Goal: Task Accomplishment & Management: Manage account settings

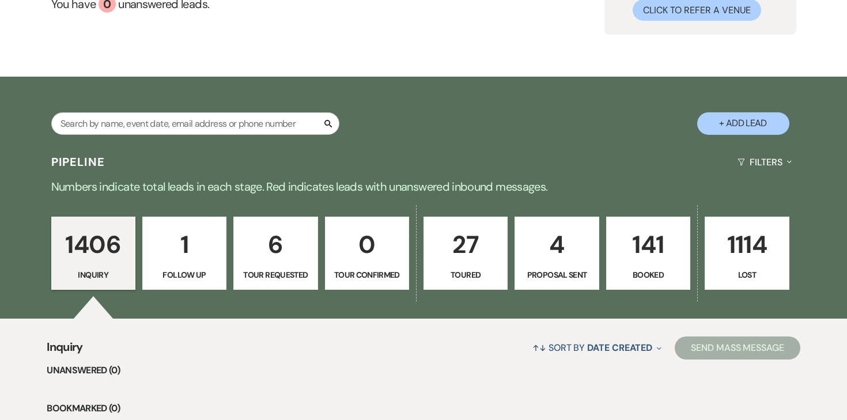
click at [551, 255] on p "4" at bounding box center [556, 244] width 69 height 39
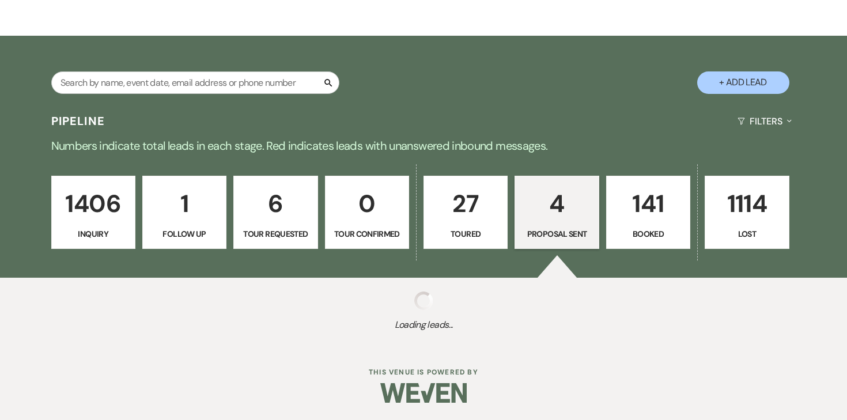
select select "6"
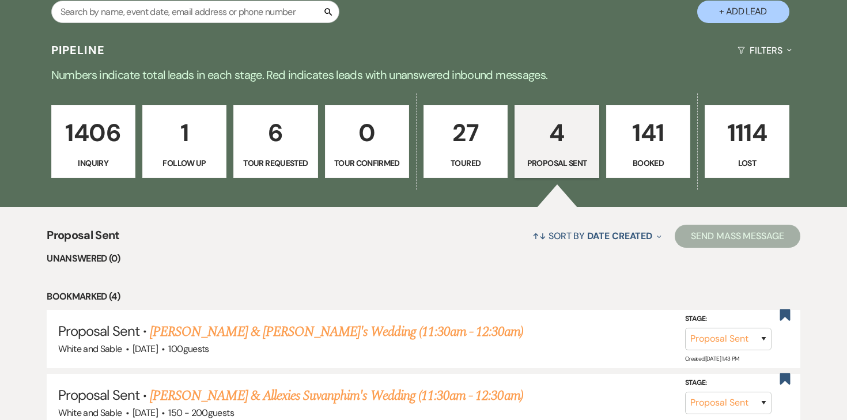
scroll to position [285, 0]
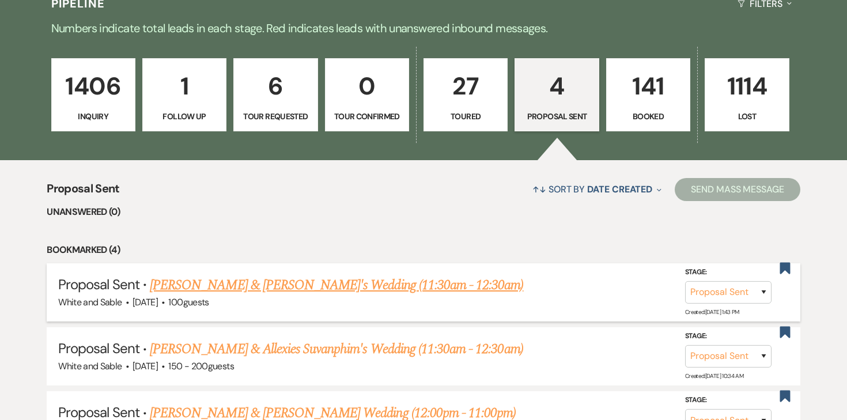
click at [353, 287] on link "[PERSON_NAME] & [PERSON_NAME]'s Wedding (11:30am - 12:30am)" at bounding box center [336, 285] width 373 height 21
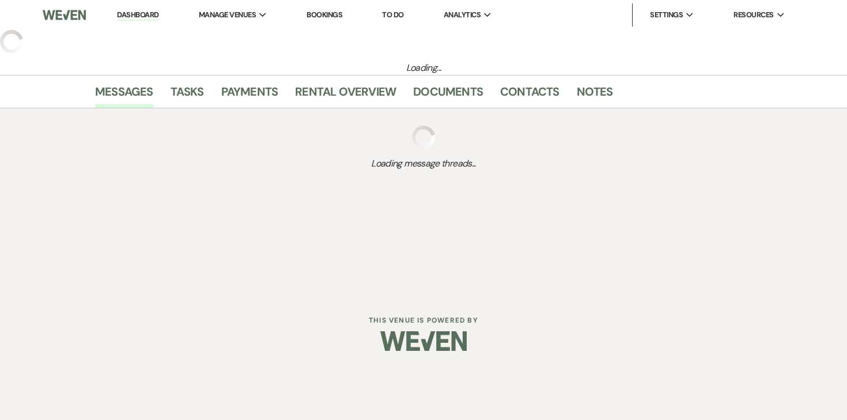
select select "6"
select select "12"
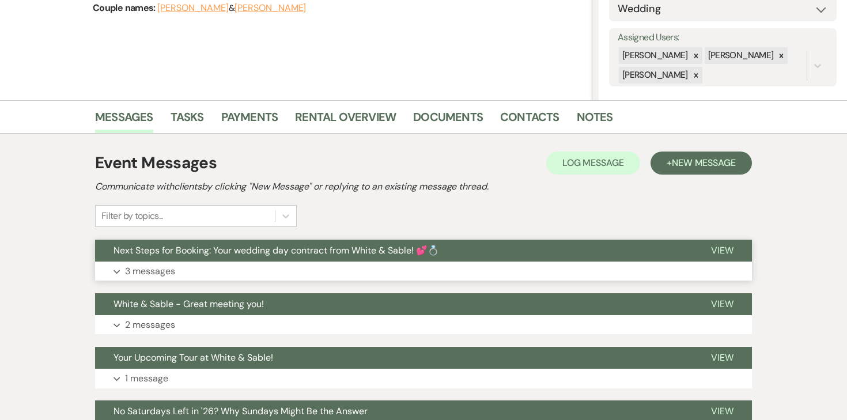
scroll to position [214, 0]
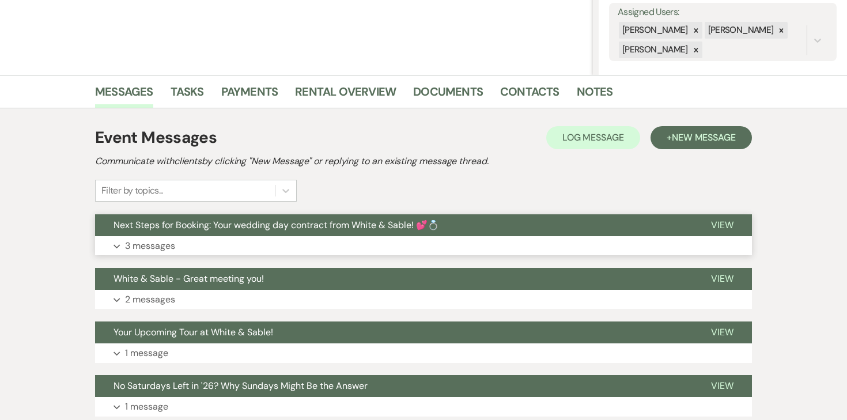
click at [155, 248] on p "3 messages" at bounding box center [150, 245] width 50 height 15
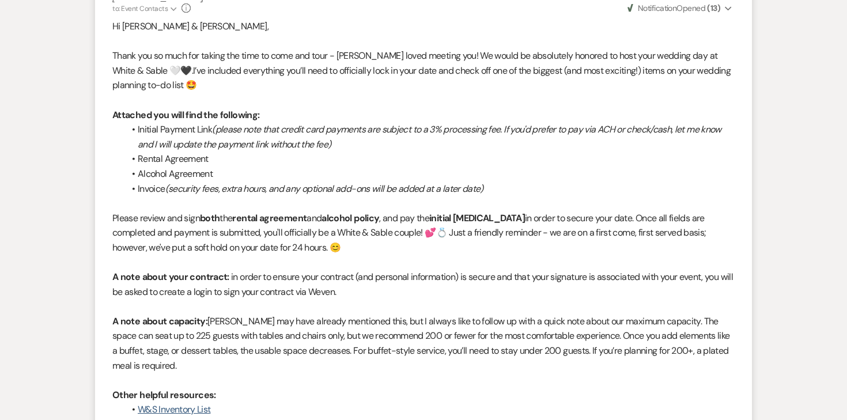
scroll to position [0, 0]
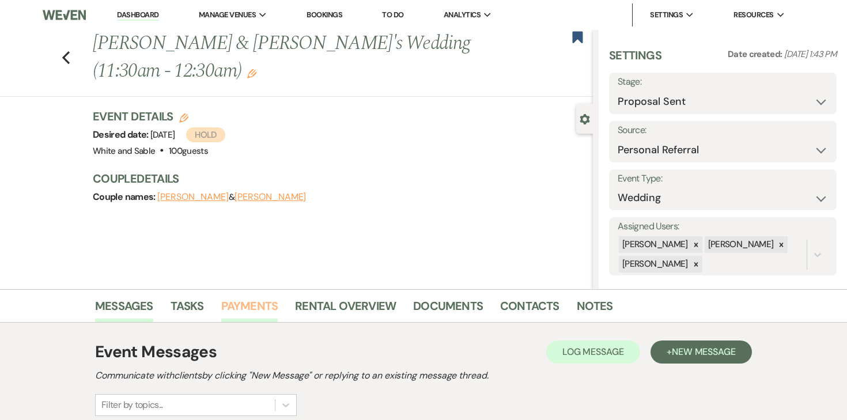
drag, startPoint x: 256, startPoint y: 309, endPoint x: 391, endPoint y: 309, distance: 134.8
click at [256, 309] on link "Payments" at bounding box center [249, 309] width 57 height 25
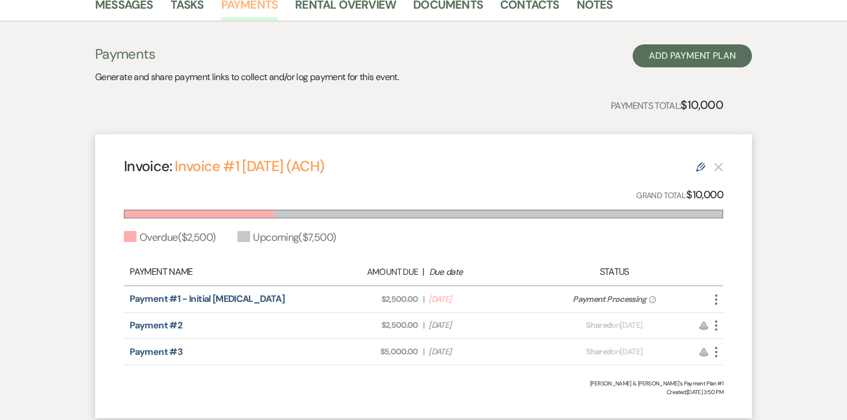
scroll to position [249, 0]
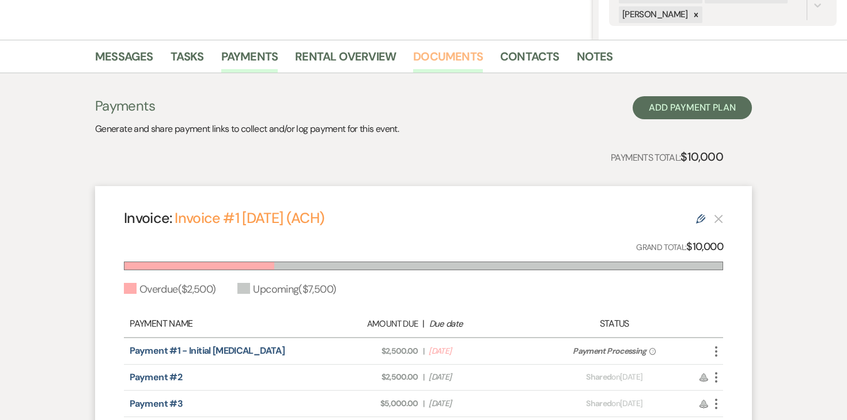
click at [455, 59] on link "Documents" at bounding box center [448, 59] width 70 height 25
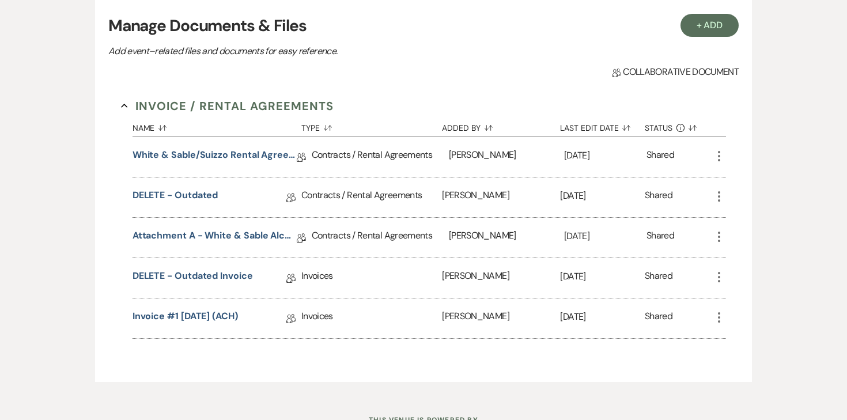
scroll to position [341, 0]
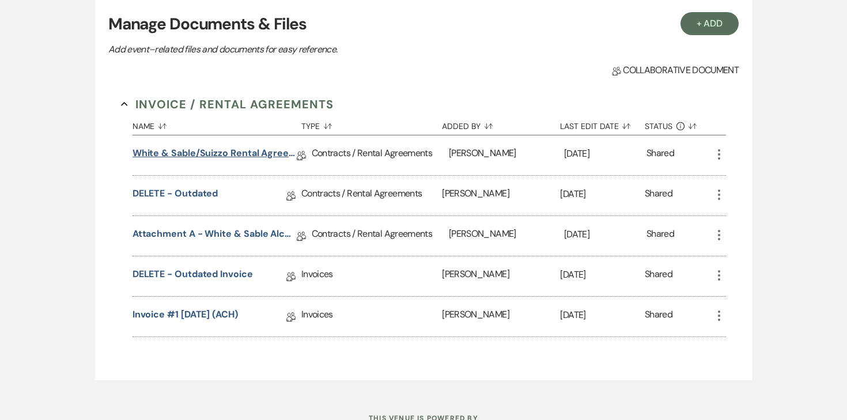
click at [239, 158] on link "White & Sable/Suizzo Rental Agreement - [DATE]" at bounding box center [214, 155] width 164 height 18
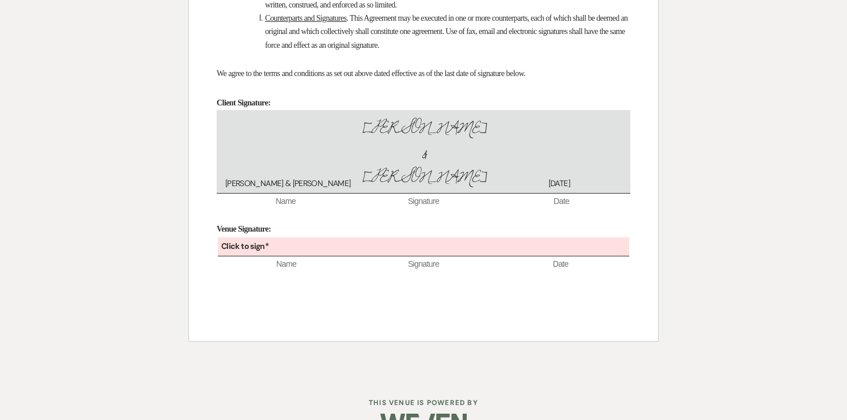
scroll to position [7952, 0]
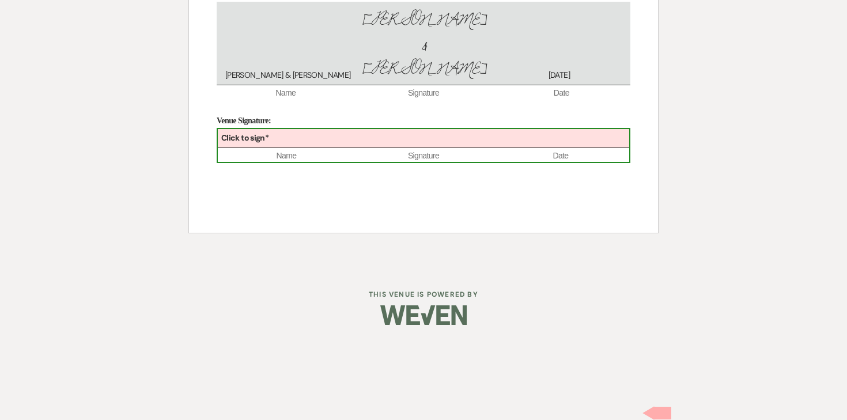
click at [313, 148] on div "Click to sign*" at bounding box center [423, 138] width 411 height 19
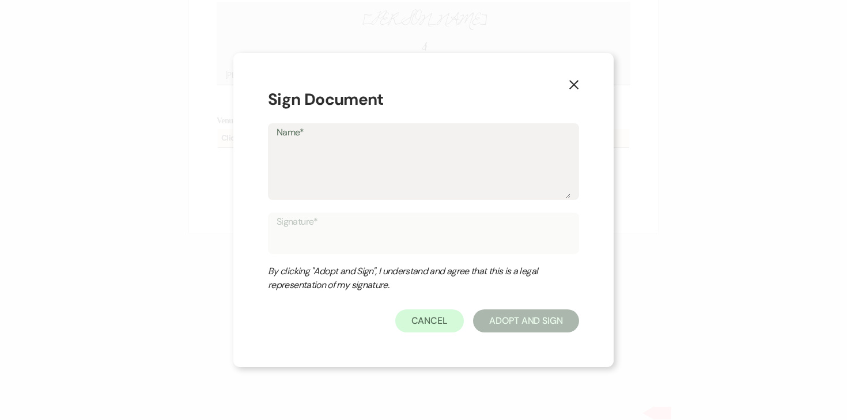
type textarea "A"
type input "A"
type textarea "An"
type input "An"
type textarea "Ang"
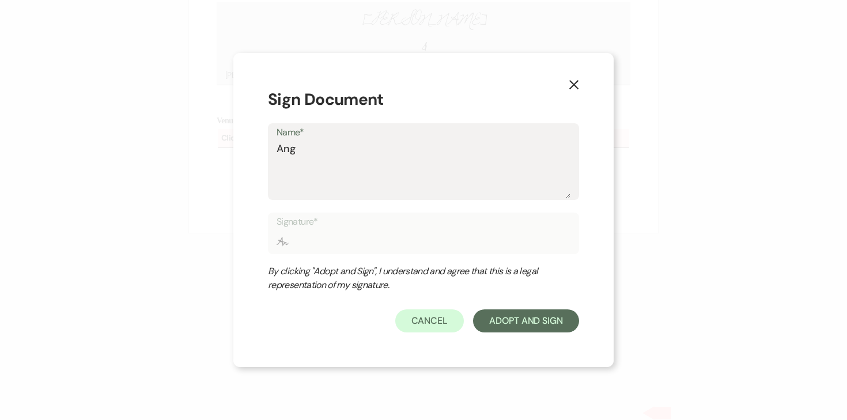
type input "Ang"
type textarea "Ange"
type input "Ange"
type textarea "Angel"
type input "Angel"
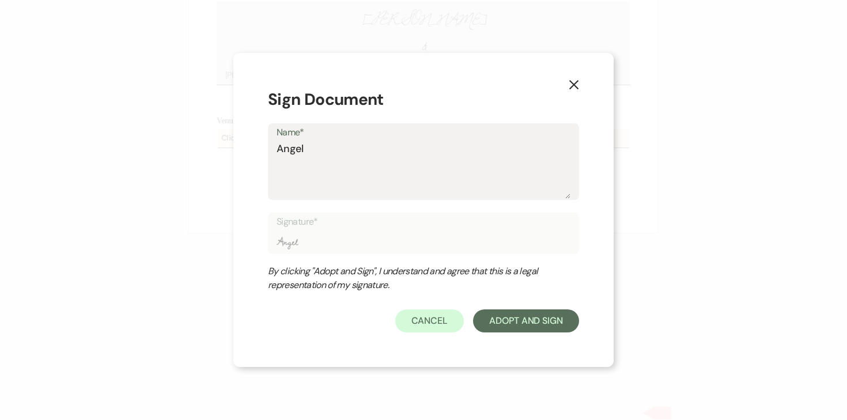
type textarea "[PERSON_NAME]"
type input "[PERSON_NAME]"
type textarea "[PERSON_NAME]"
type input "[PERSON_NAME]"
type textarea "[PERSON_NAME]"
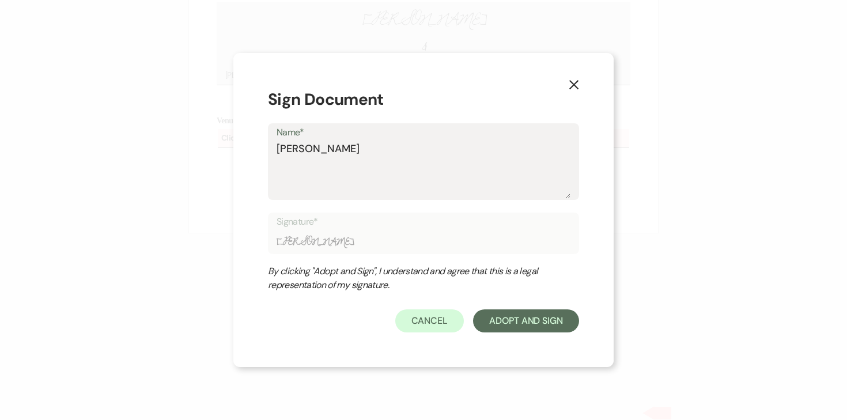
type input "[PERSON_NAME]"
type textarea "[PERSON_NAME]"
type input "[PERSON_NAME]"
type textarea "[PERSON_NAME]"
type input "[PERSON_NAME]"
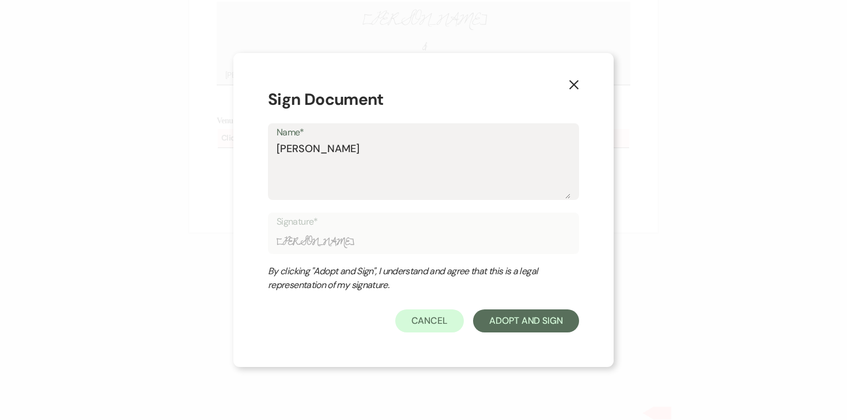
type textarea "[PERSON_NAME]"
type input "[PERSON_NAME]"
type textarea "[PERSON_NAME]"
type input "[PERSON_NAME]"
type textarea "[PERSON_NAME]"
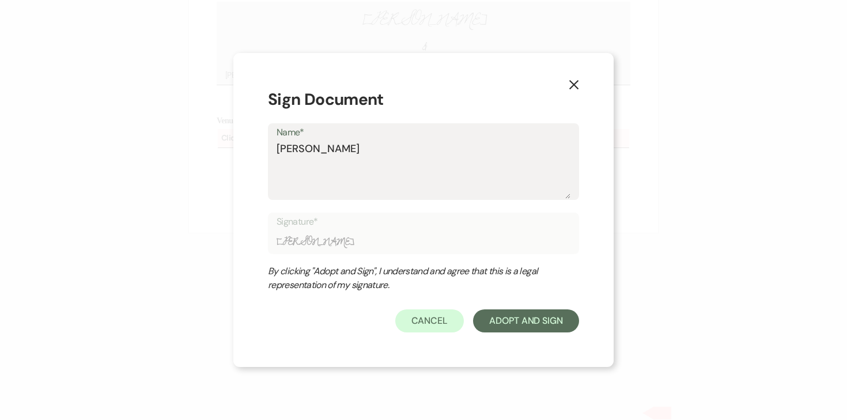
type input "[PERSON_NAME]"
type textarea "[PERSON_NAME]"
type input "[PERSON_NAME]"
type textarea "[PERSON_NAME]"
type input "[PERSON_NAME]"
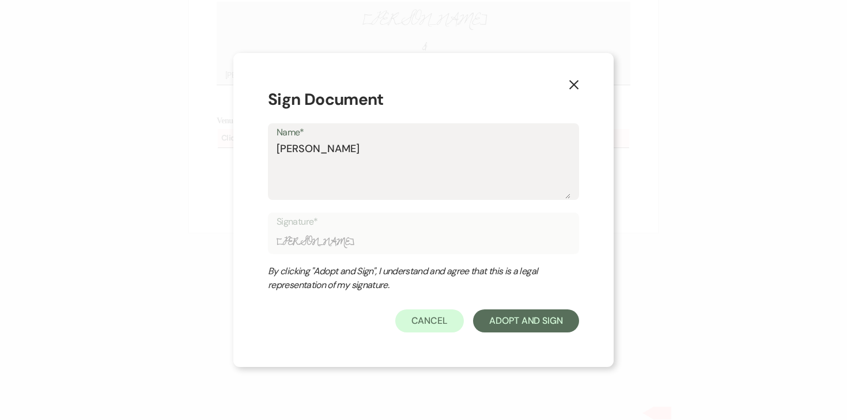
type textarea "[PERSON_NAME]"
type input "[PERSON_NAME]"
type textarea "[PERSON_NAME]"
type input "[PERSON_NAME]"
type textarea "[PERSON_NAME]"
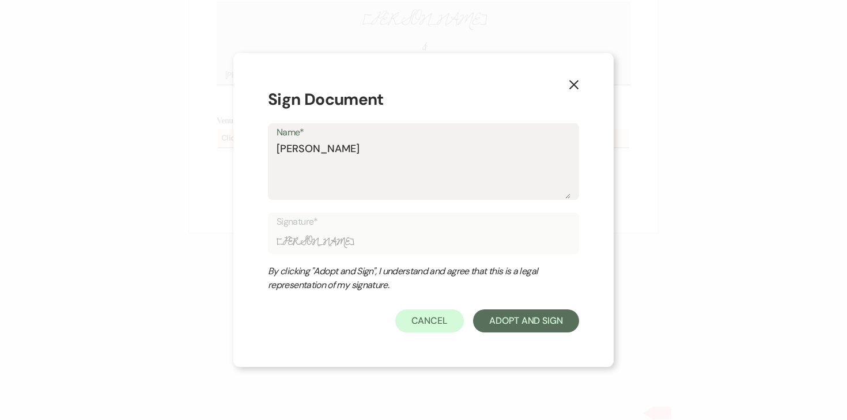
type input "[PERSON_NAME]"
type textarea "[PERSON_NAME]"
click at [545, 327] on button "Adopt And Sign" at bounding box center [526, 320] width 106 height 23
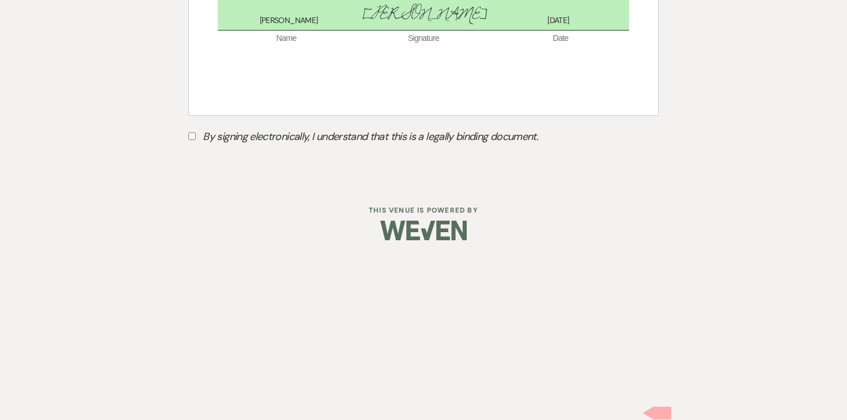
scroll to position [8000, 0]
click at [192, 140] on input "By signing electronically, I understand that this is a legally binding document." at bounding box center [191, 135] width 7 height 7
checkbox input "true"
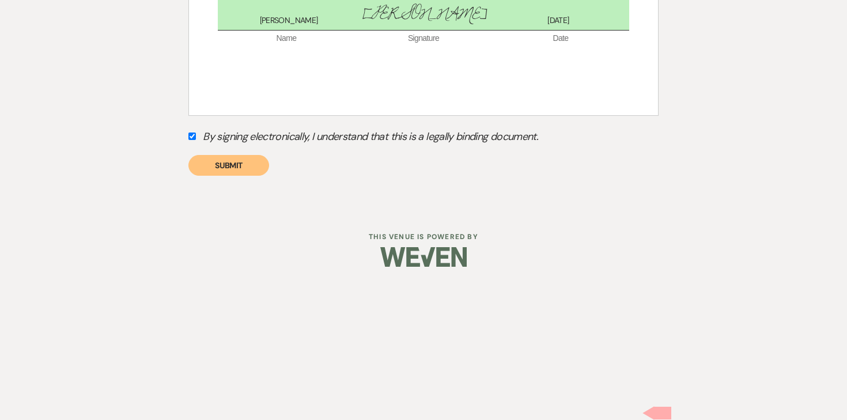
click at [246, 176] on button "Submit" at bounding box center [228, 165] width 81 height 21
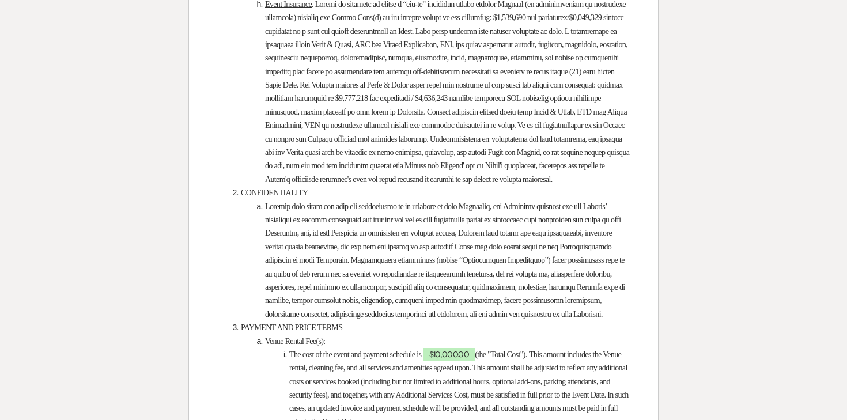
scroll to position [0, 0]
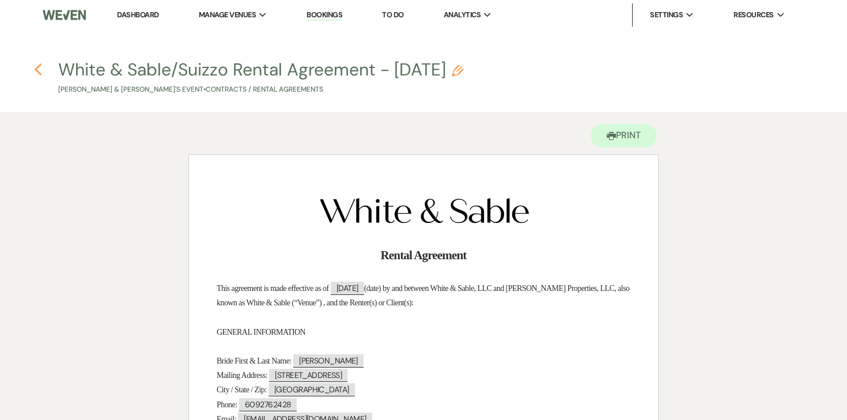
click at [37, 70] on use "button" at bounding box center [37, 69] width 7 height 13
select select "6"
select select "12"
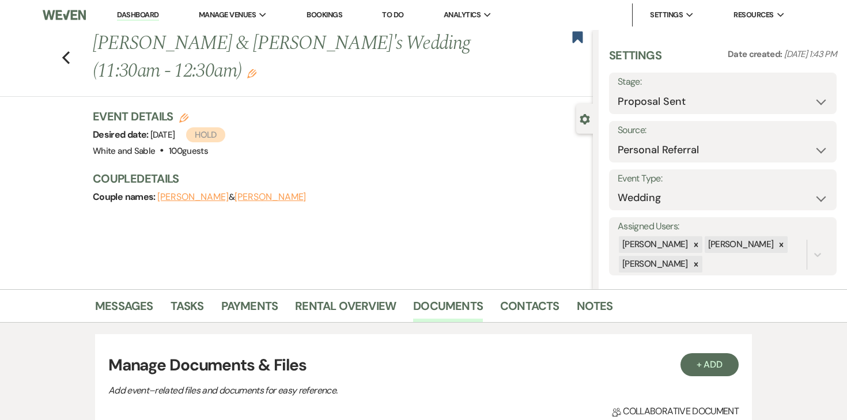
scroll to position [341, 0]
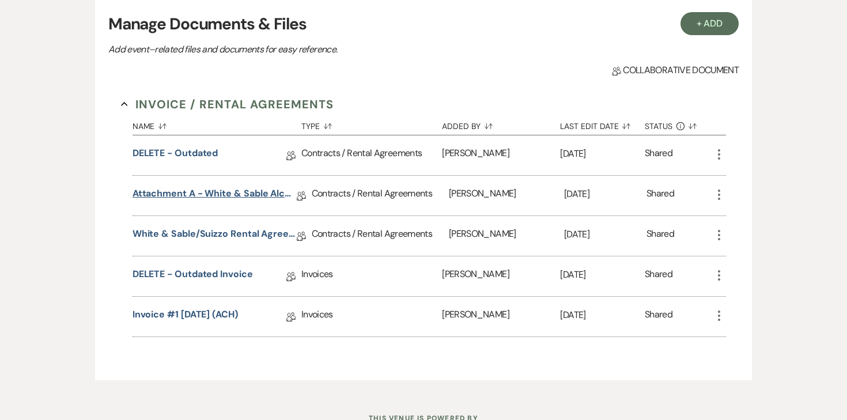
click at [197, 196] on link "Attachment A - White & Sable Alcohol Agreement" at bounding box center [214, 196] width 164 height 18
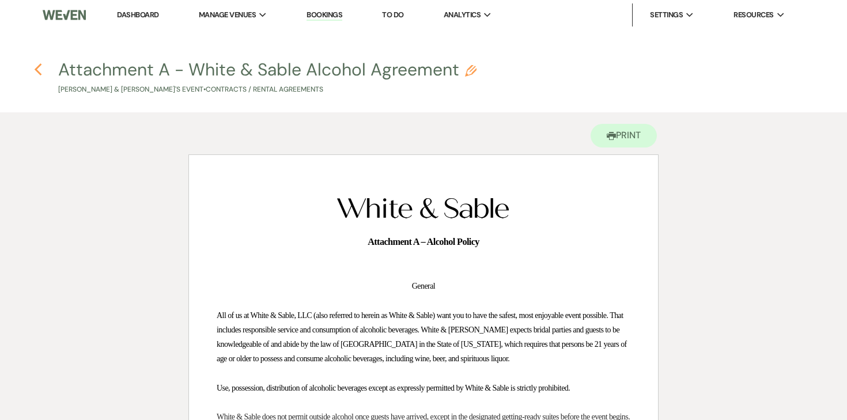
click at [37, 65] on icon "Previous" at bounding box center [38, 70] width 9 height 14
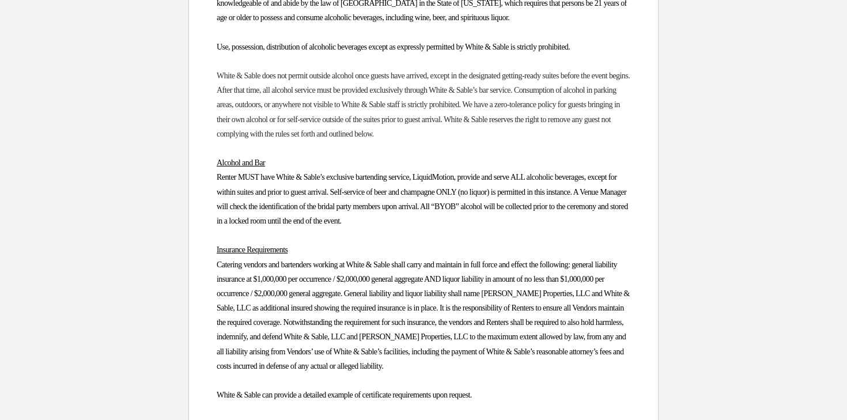
select select "6"
select select "12"
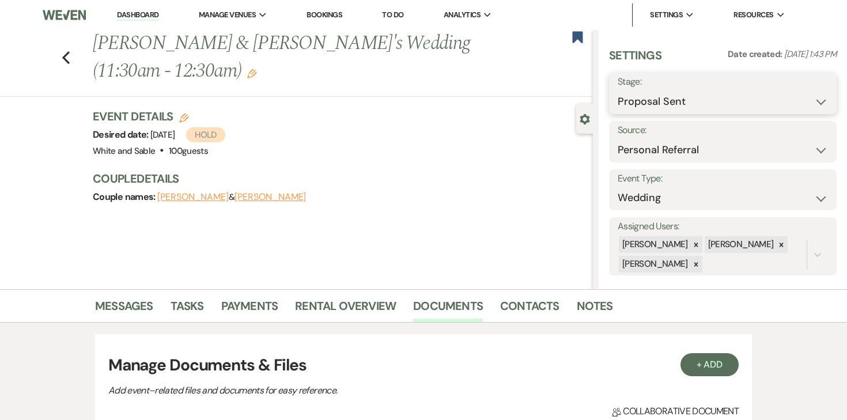
click at [746, 94] on select "Inquiry Follow Up Tour Requested Tour Confirmed Toured Proposal Sent Booked Lost" at bounding box center [722, 101] width 210 height 22
select select "7"
click at [811, 99] on button "Save" at bounding box center [813, 93] width 47 height 23
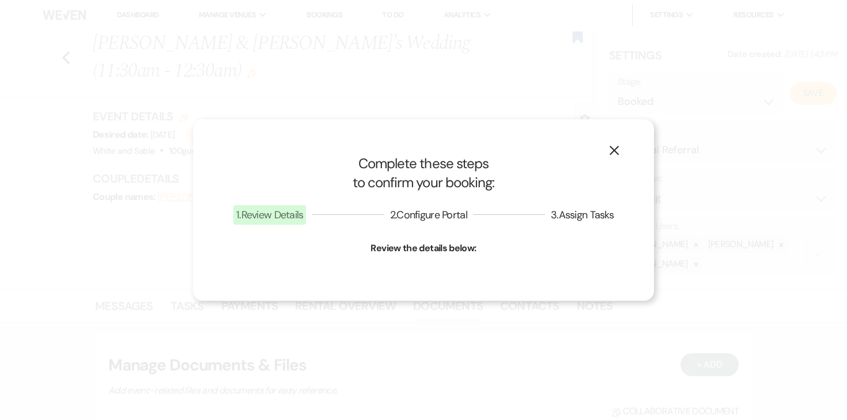
select select "1"
select select "684"
select select "false"
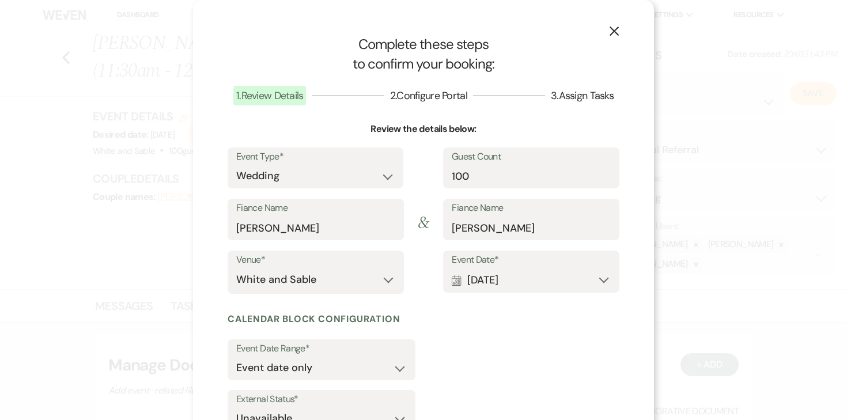
scroll to position [88, 0]
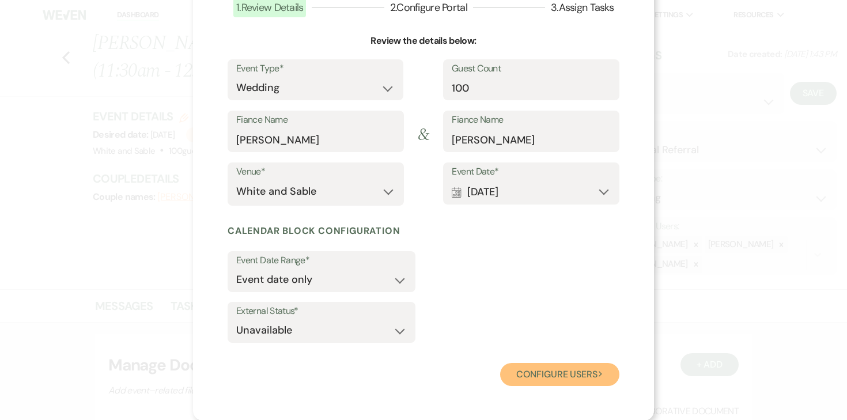
click at [529, 369] on button "Configure users Next" at bounding box center [559, 374] width 119 height 23
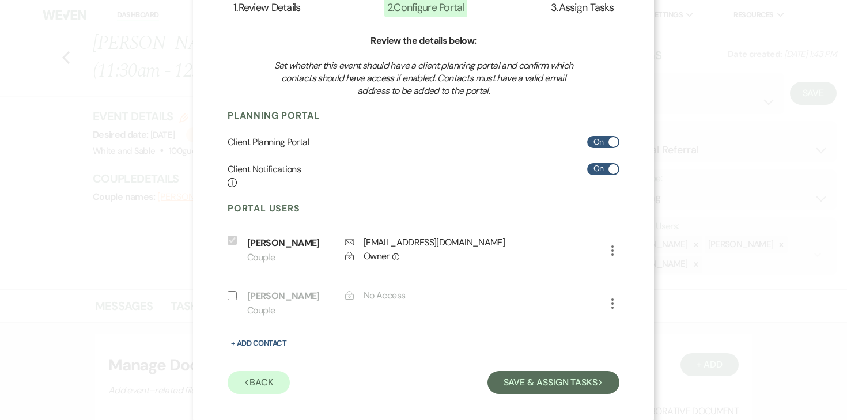
scroll to position [112, 0]
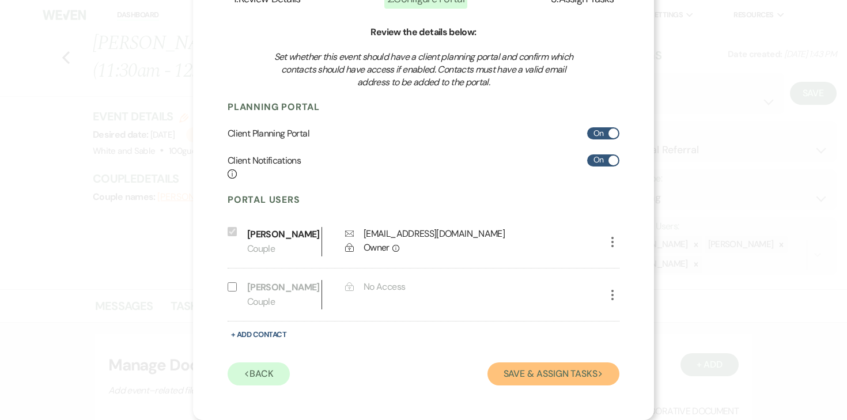
click at [520, 378] on button "Save & Assign Tasks Next" at bounding box center [553, 373] width 132 height 23
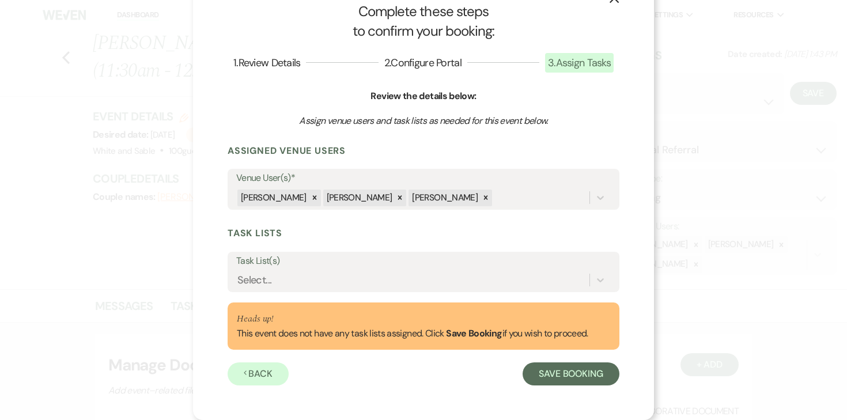
scroll to position [33, 0]
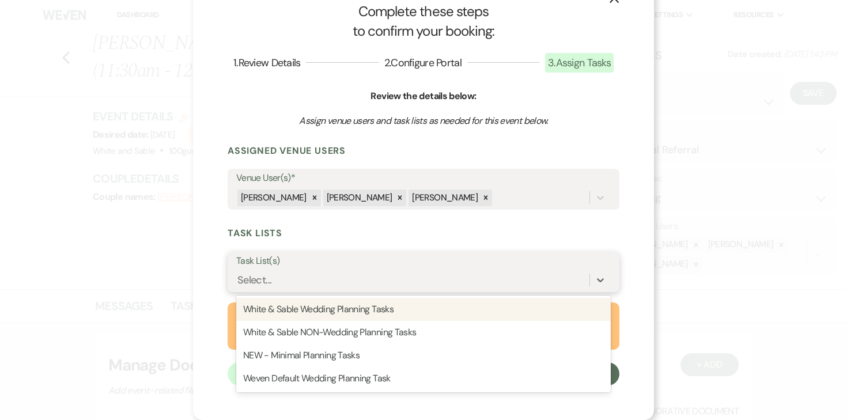
click at [329, 274] on div "Select..." at bounding box center [412, 280] width 353 height 20
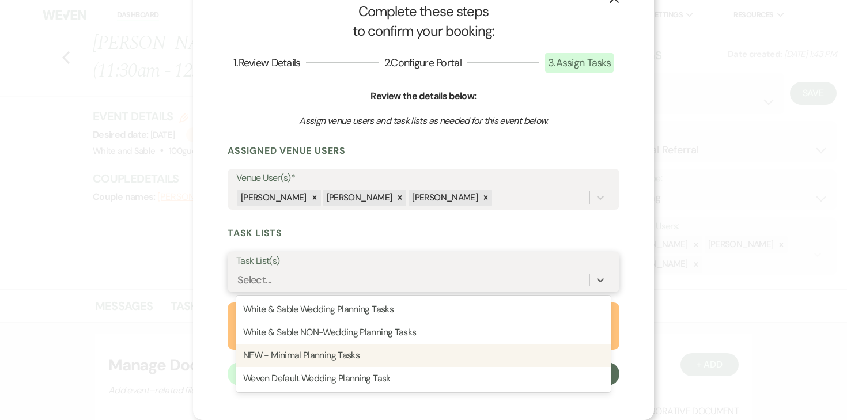
click at [327, 347] on div "NEW - Minimal Planning Tasks" at bounding box center [423, 355] width 374 height 23
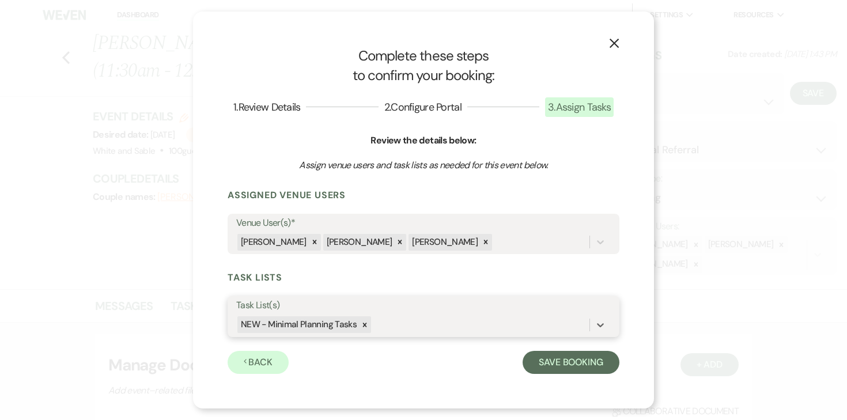
scroll to position [0, 0]
click at [518, 364] on div "Previous Back Save Booking" at bounding box center [423, 360] width 392 height 26
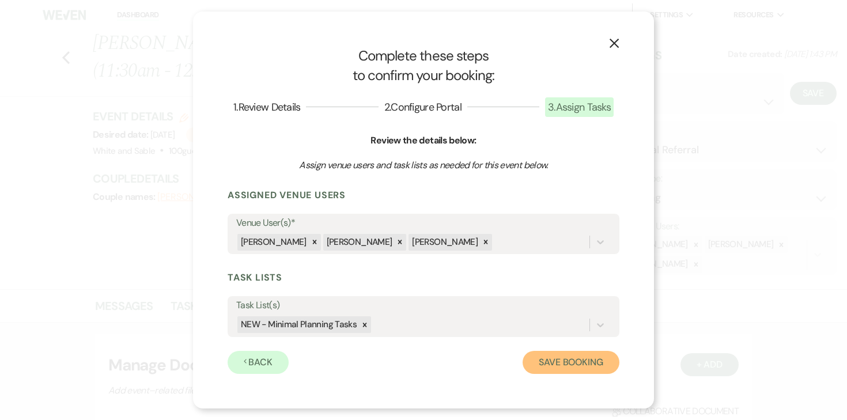
click at [540, 364] on button "Save Booking" at bounding box center [570, 362] width 97 height 23
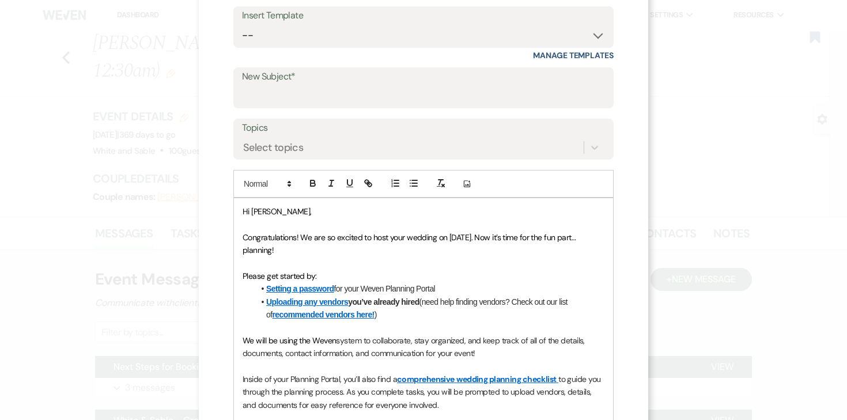
scroll to position [120, 0]
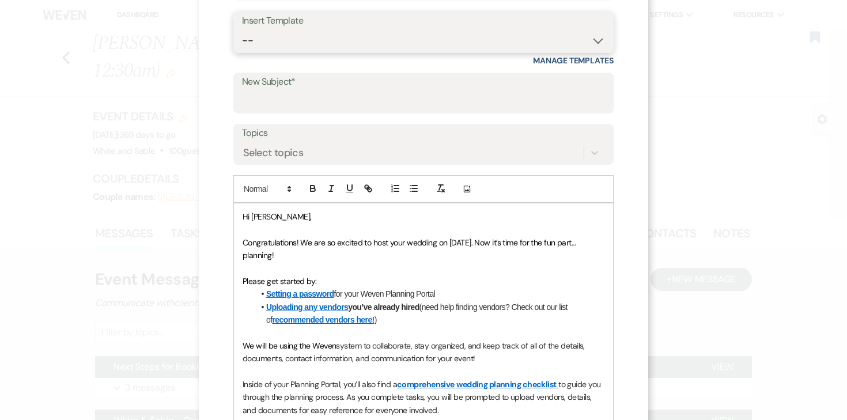
click at [339, 40] on select "-- Inquiry Response (Venue Guide) Schedule - Venue Tour Appt Confirmation Sched…" at bounding box center [423, 40] width 363 height 22
select select "3393"
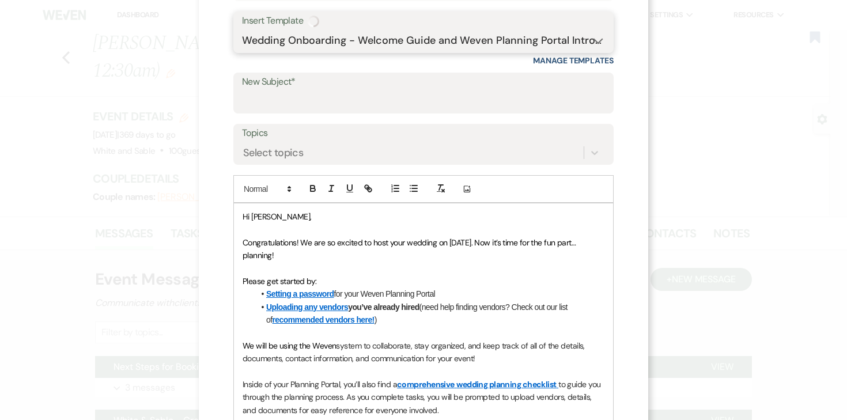
type input "You're Officially Booked – Let’s Start Planning! 🎉"
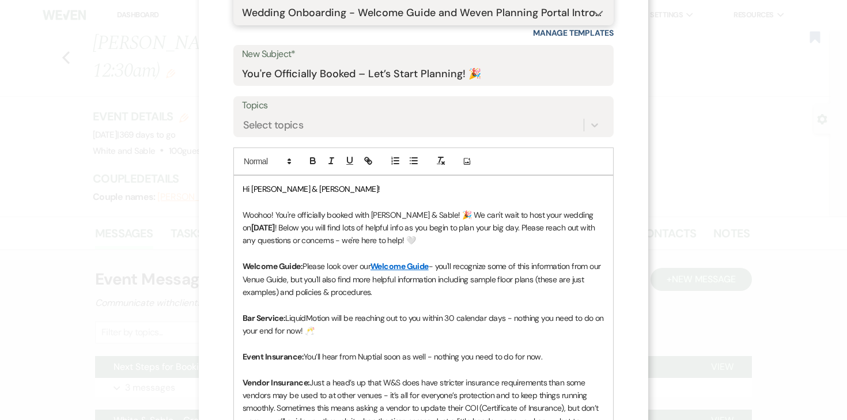
scroll to position [150, 0]
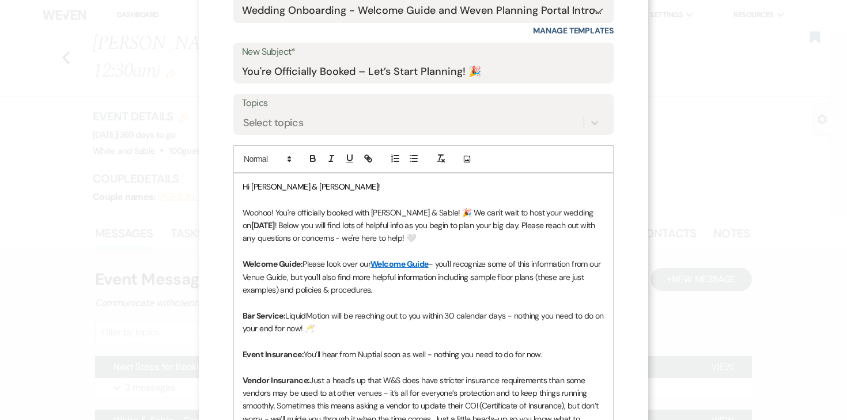
click at [268, 185] on span "Hi [PERSON_NAME] & [PERSON_NAME]!" at bounding box center [311, 186] width 138 height 10
click at [255, 223] on strong "[DATE]" at bounding box center [263, 225] width 24 height 10
drag, startPoint x: 565, startPoint y: 210, endPoint x: 605, endPoint y: 208, distance: 39.8
click at [605, 209] on div "Hi [PERSON_NAME] [PERSON_NAME] & [PERSON_NAME]! Woohoo! You're officially booke…" at bounding box center [423, 412] width 379 height 478
click at [308, 160] on icon "button" at bounding box center [313, 158] width 10 height 10
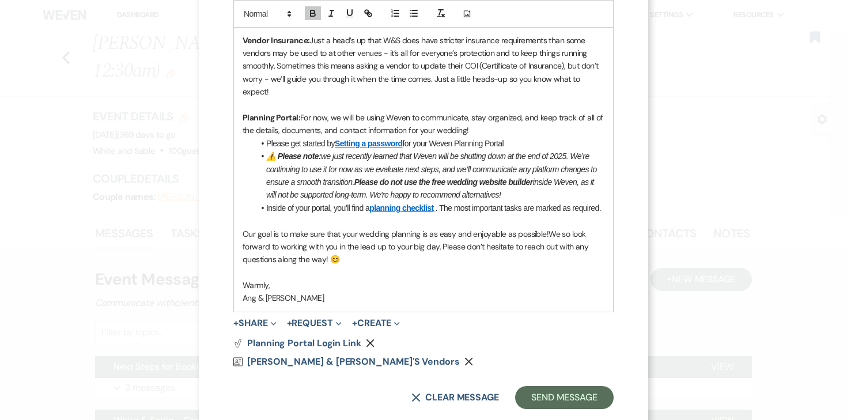
scroll to position [514, 0]
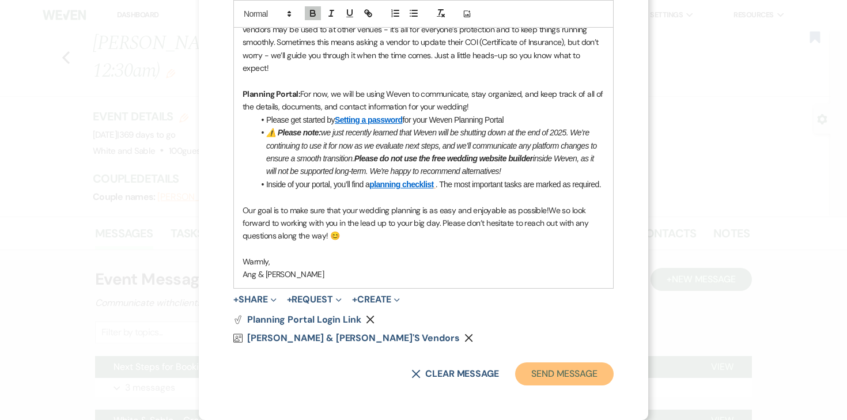
click at [564, 381] on button "Send Message" at bounding box center [564, 373] width 98 height 23
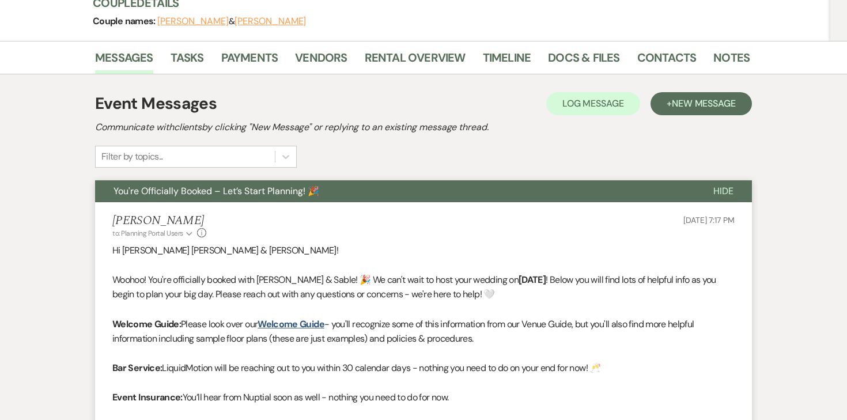
scroll to position [146, 0]
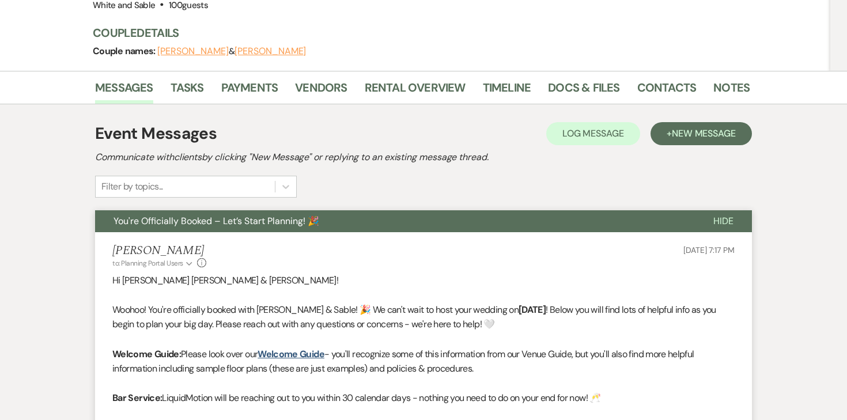
click at [213, 76] on li "Tasks" at bounding box center [195, 90] width 51 height 28
click at [203, 76] on li "Tasks" at bounding box center [195, 90] width 51 height 28
click at [196, 78] on link "Tasks" at bounding box center [186, 90] width 33 height 25
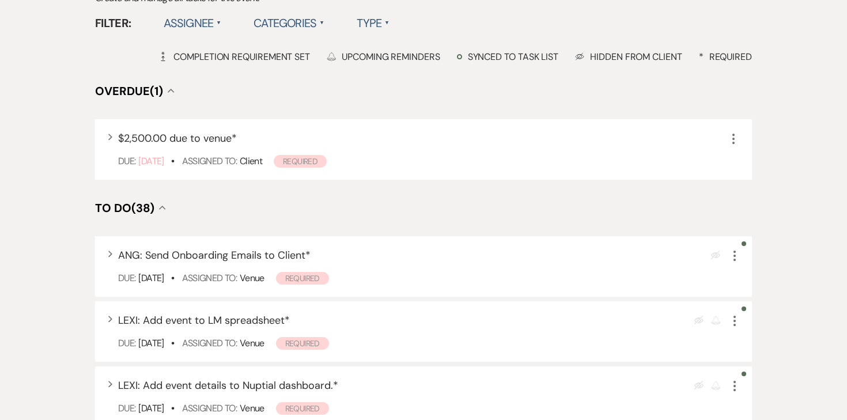
scroll to position [306, 0]
click at [734, 249] on use "button" at bounding box center [734, 254] width 2 height 10
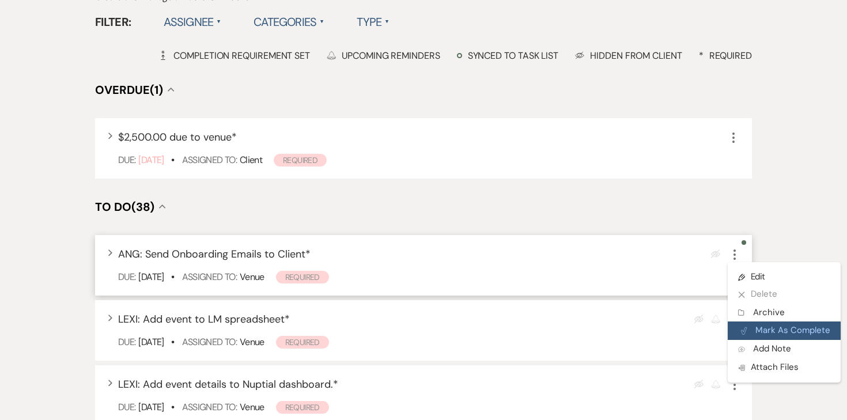
click at [753, 321] on button "Plan Portal Link Mark As Complete" at bounding box center [783, 330] width 113 height 18
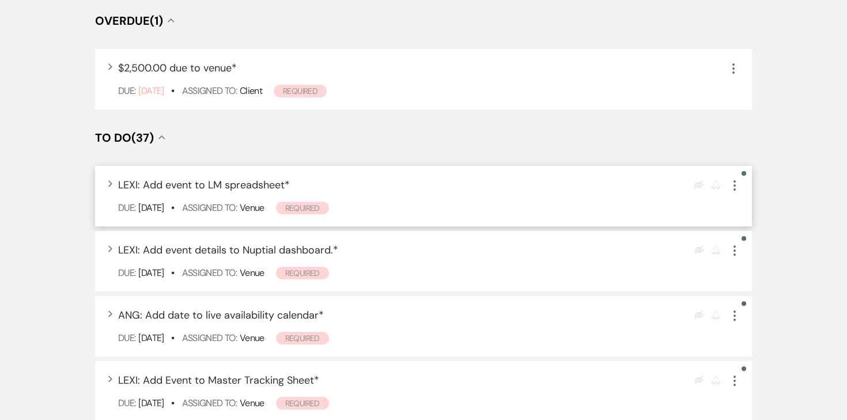
scroll to position [382, 0]
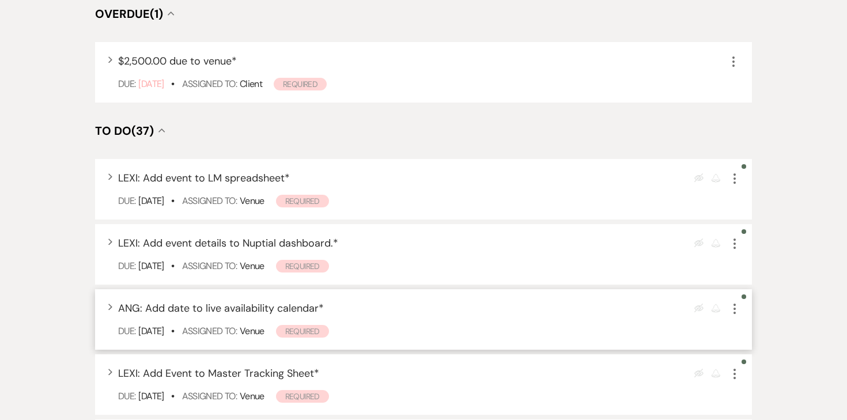
click at [735, 304] on use "button" at bounding box center [734, 309] width 2 height 10
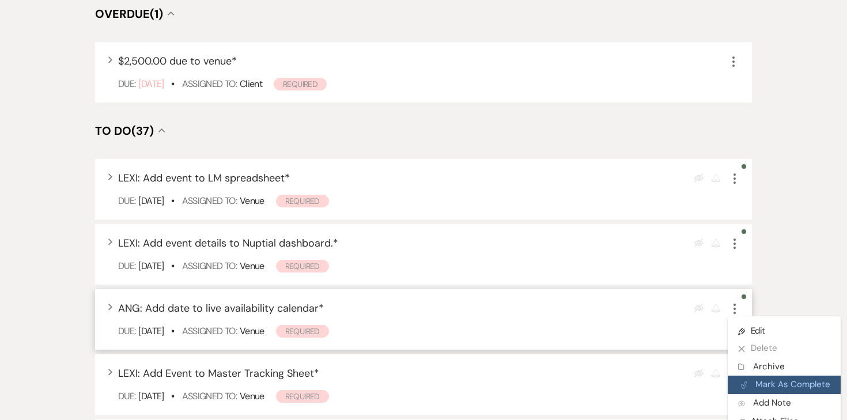
click at [753, 375] on button "Plan Portal Link Mark As Complete" at bounding box center [783, 384] width 113 height 18
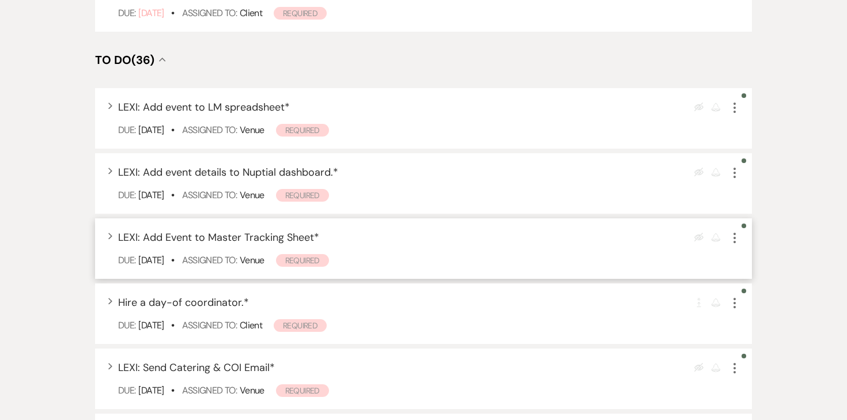
scroll to position [464, 0]
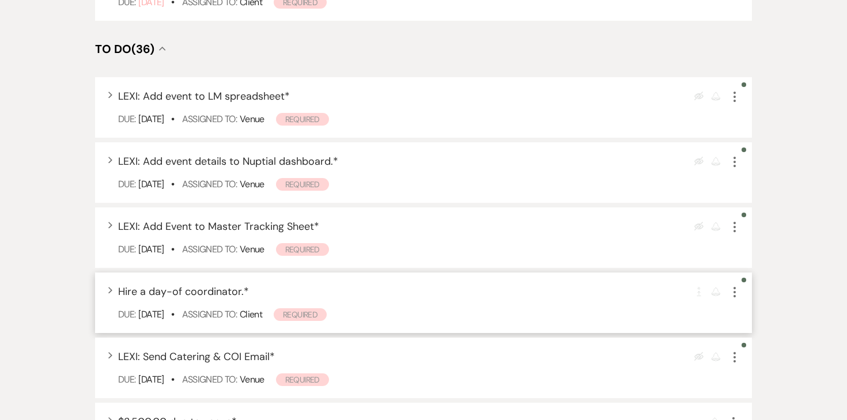
click at [735, 285] on icon "More" at bounding box center [734, 292] width 14 height 14
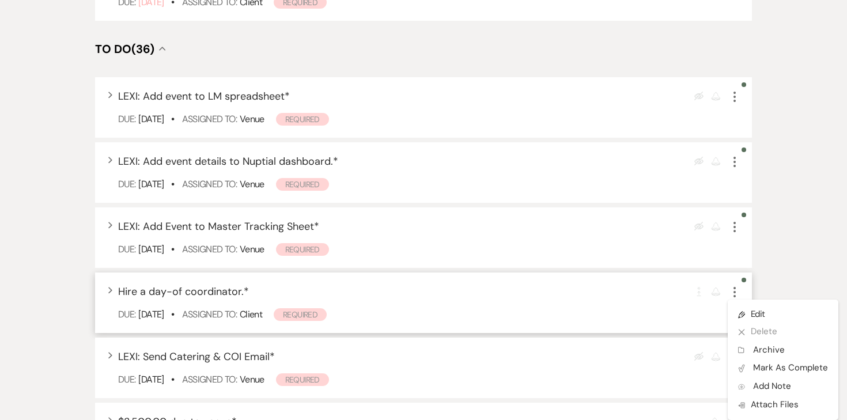
click at [653, 274] on div "Expand Hire a day-of coordinator. * Completion Requirement Reminder More Pencil…" at bounding box center [423, 302] width 657 height 60
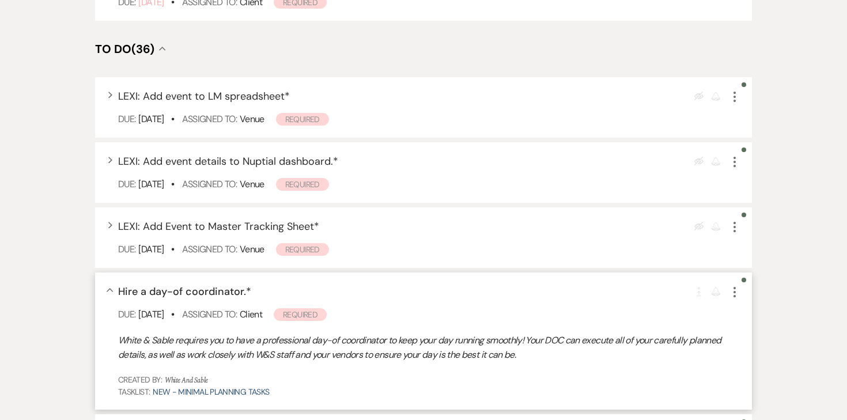
click at [734, 285] on icon "More" at bounding box center [734, 292] width 14 height 14
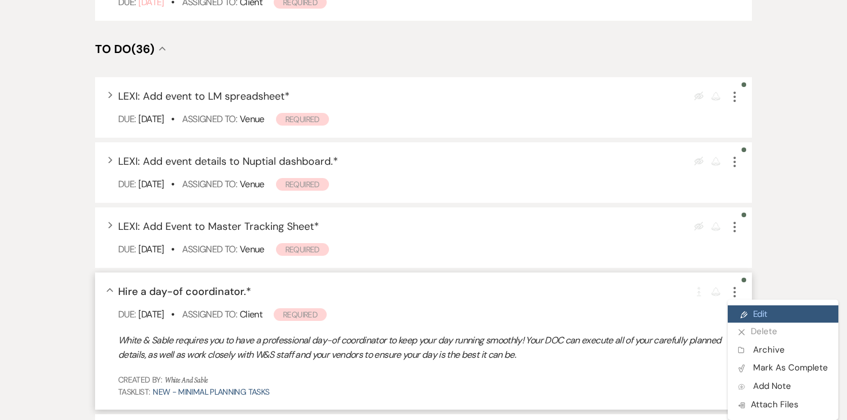
click at [760, 305] on link "Pencil Edit" at bounding box center [782, 313] width 111 height 17
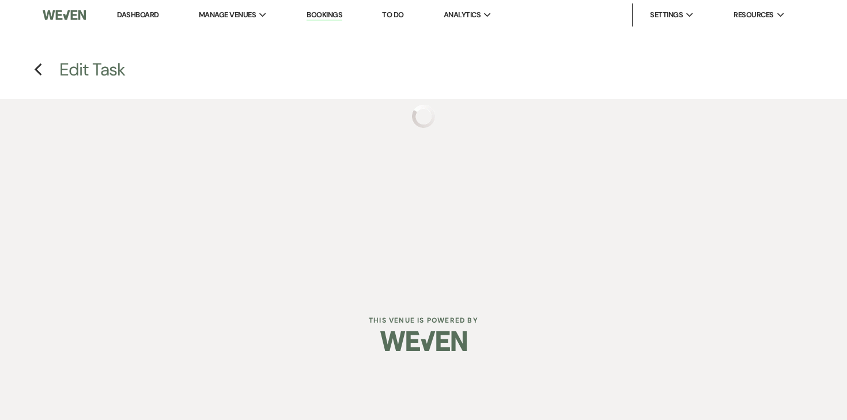
select select "true"
select select "32"
select select "planningToolsAccount"
select select "addVendor"
select select "client"
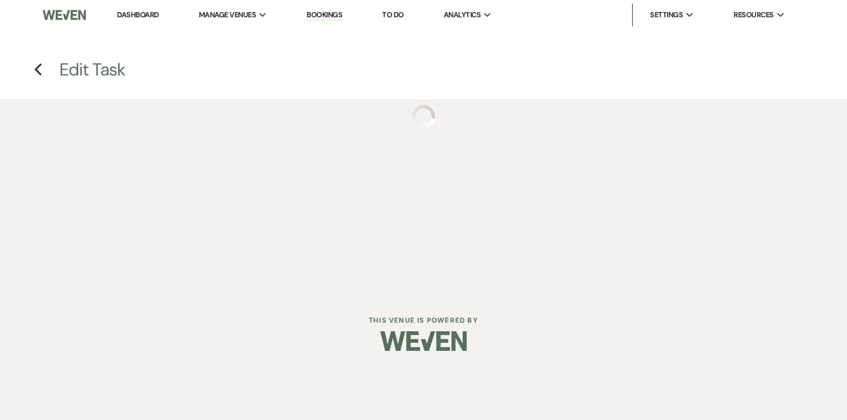
select select "monthly"
select select "days"
select select "afterDueDate"
select select "complete"
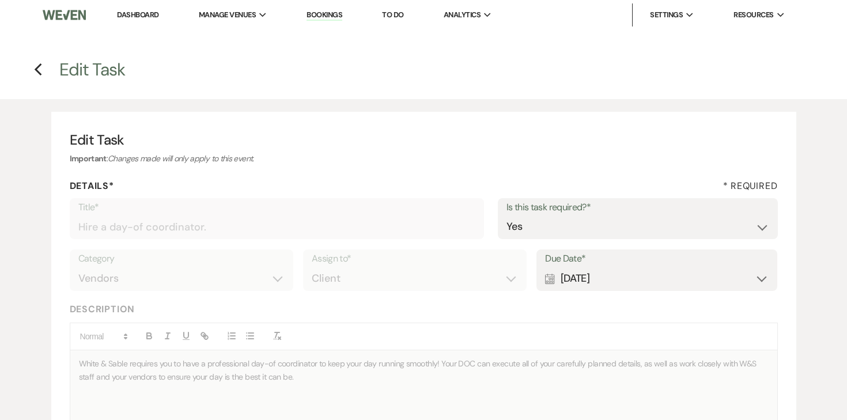
click at [571, 281] on div "Calendar [DATE] Expand" at bounding box center [656, 278] width 223 height 22
select select "month"
select select "beforeEventDate"
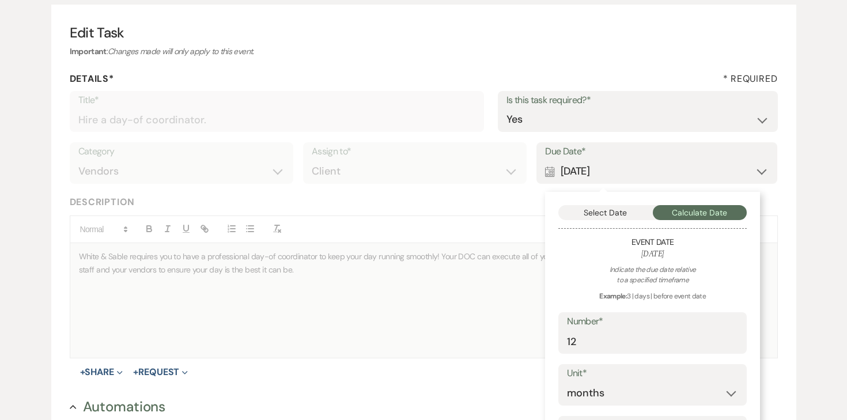
scroll to position [112, 0]
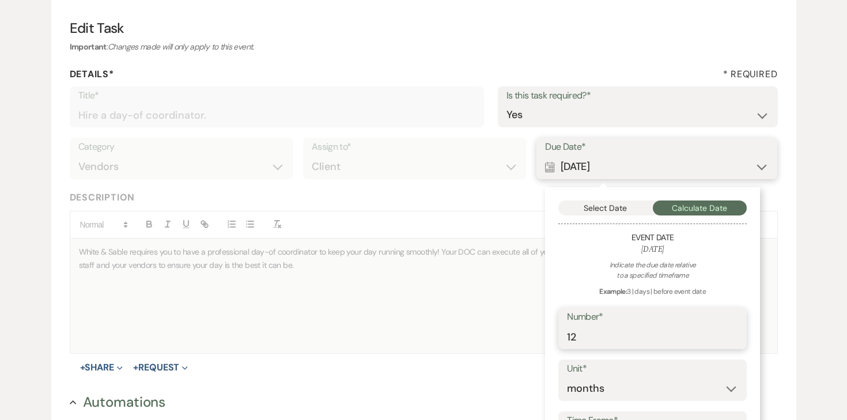
click at [595, 334] on input "12" at bounding box center [652, 336] width 171 height 22
type input "1"
type input "9"
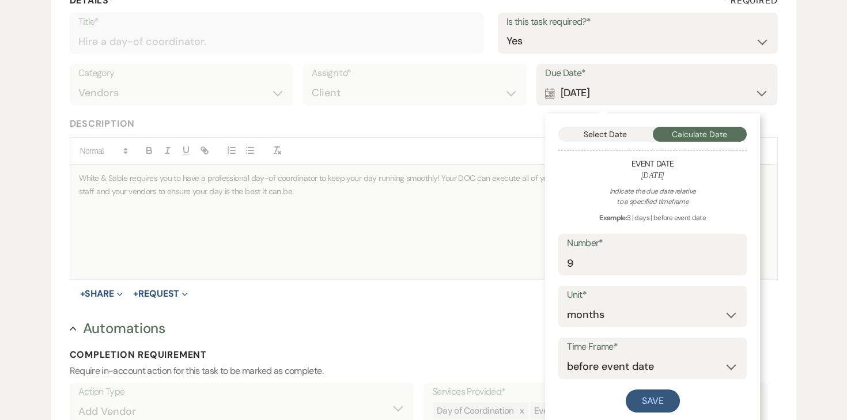
scroll to position [235, 0]
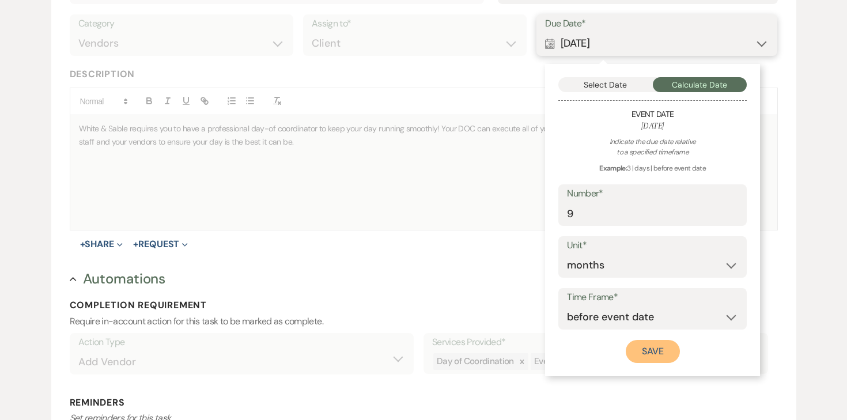
click at [647, 358] on button "Save" at bounding box center [652, 351] width 54 height 23
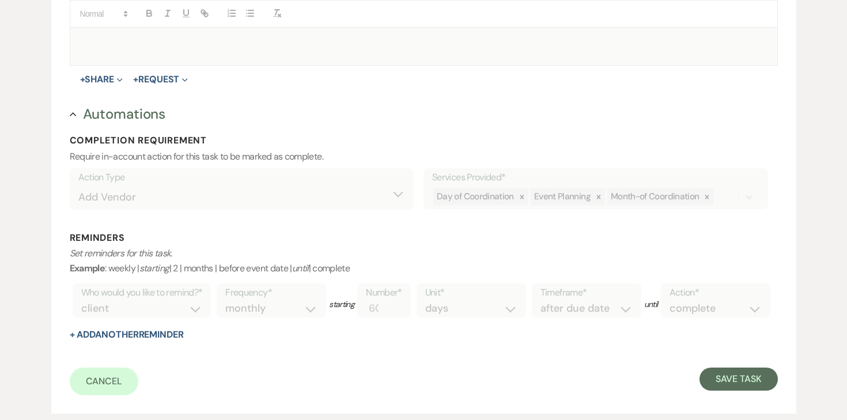
scroll to position [481, 0]
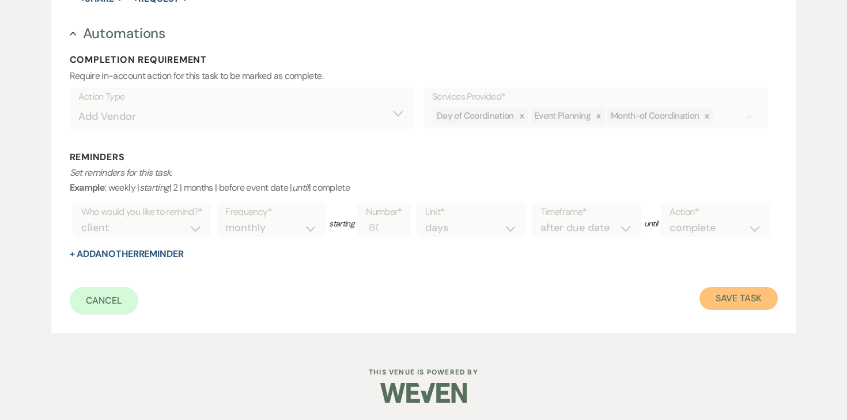
click at [720, 293] on button "Save Task" at bounding box center [738, 298] width 78 height 23
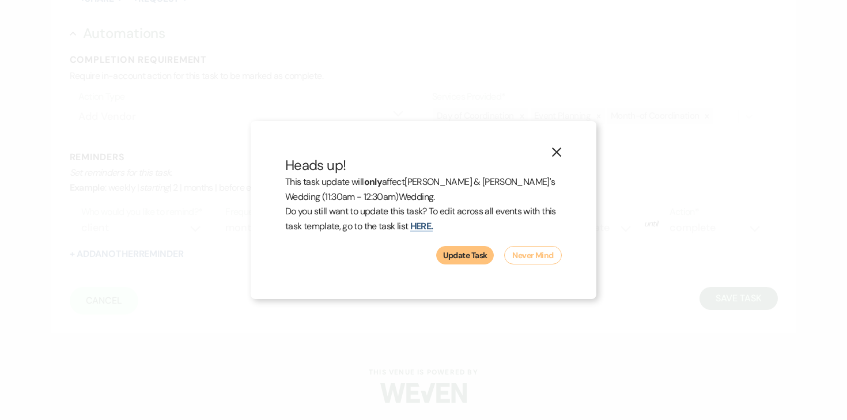
click at [473, 249] on button "Update Task" at bounding box center [465, 255] width 58 height 18
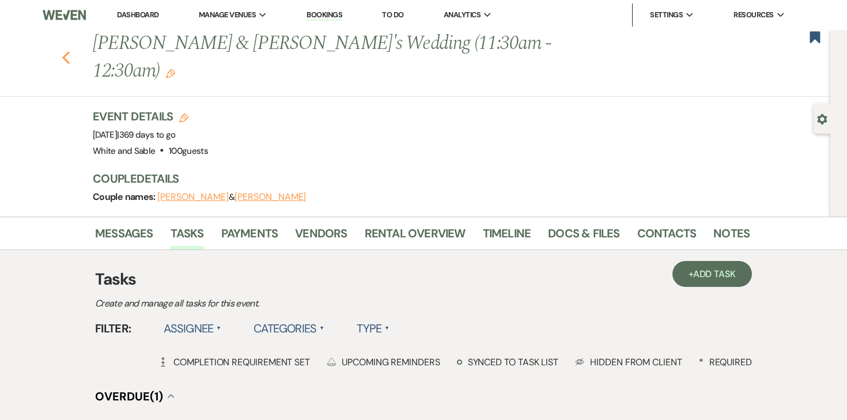
click at [65, 51] on icon "Previous" at bounding box center [66, 58] width 9 height 14
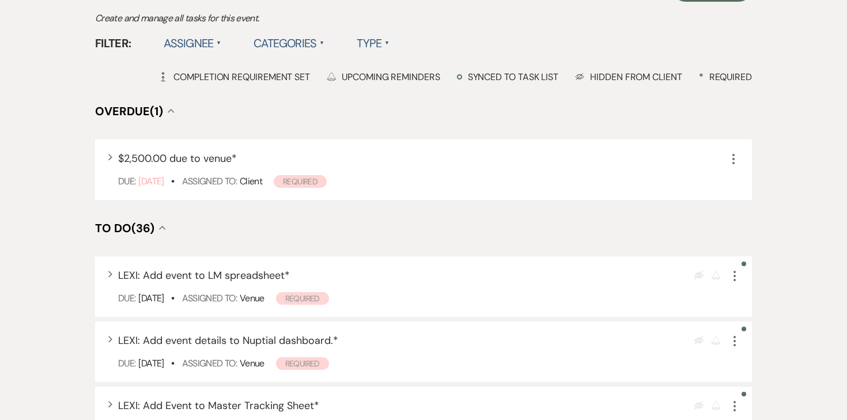
select select "6"
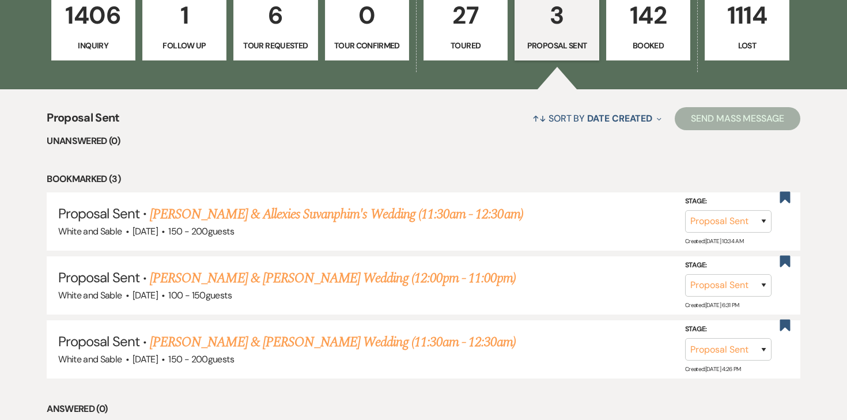
scroll to position [358, 0]
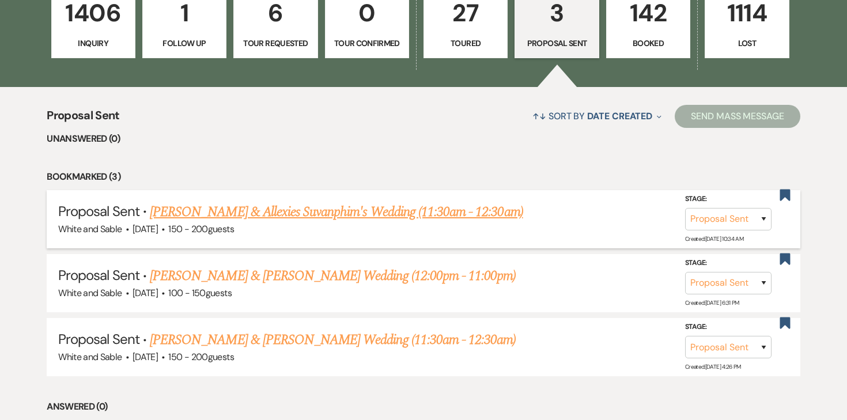
click at [220, 209] on link "[PERSON_NAME] & Allexies Suvanphim's Wedding (11:30am - 12:30am)" at bounding box center [336, 212] width 373 height 21
select select "6"
select select "7"
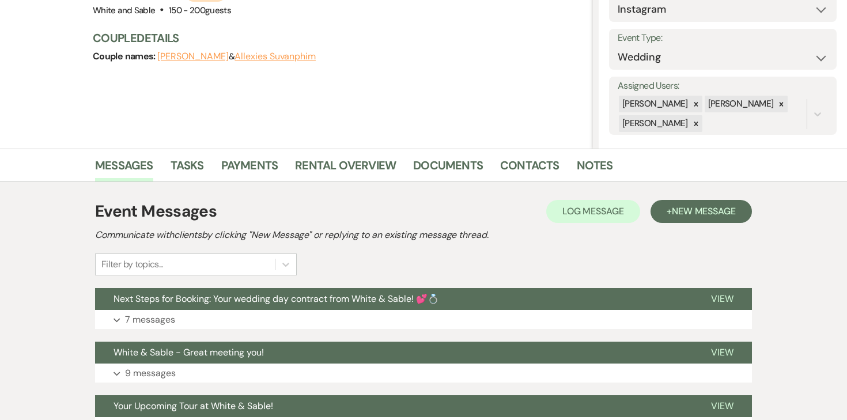
scroll to position [156, 0]
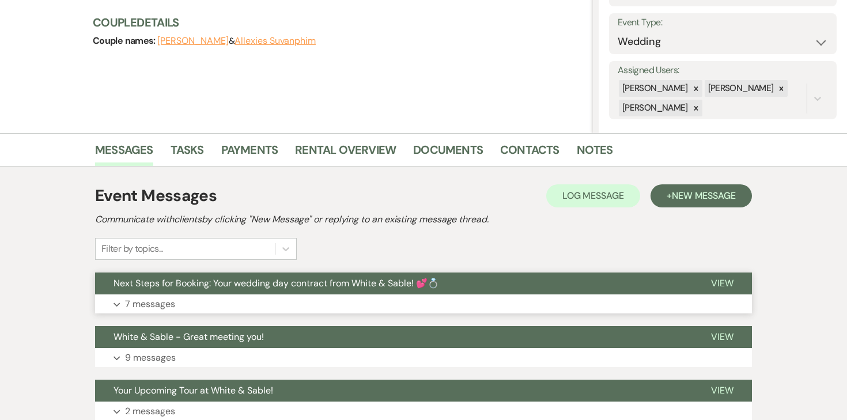
click at [150, 298] on p "7 messages" at bounding box center [150, 304] width 50 height 15
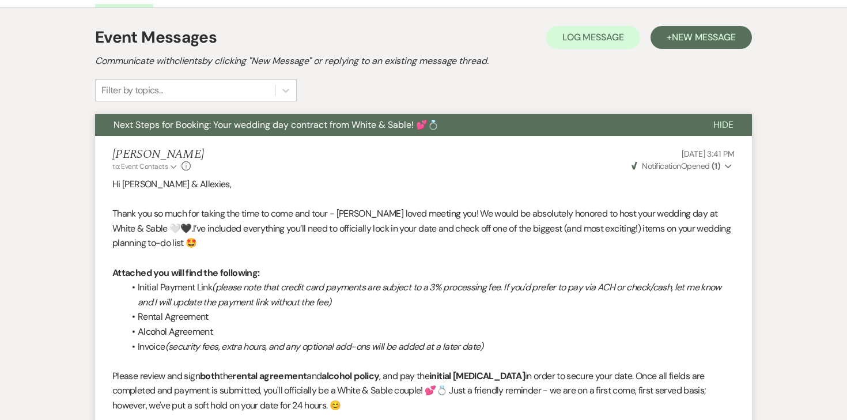
scroll to position [0, 0]
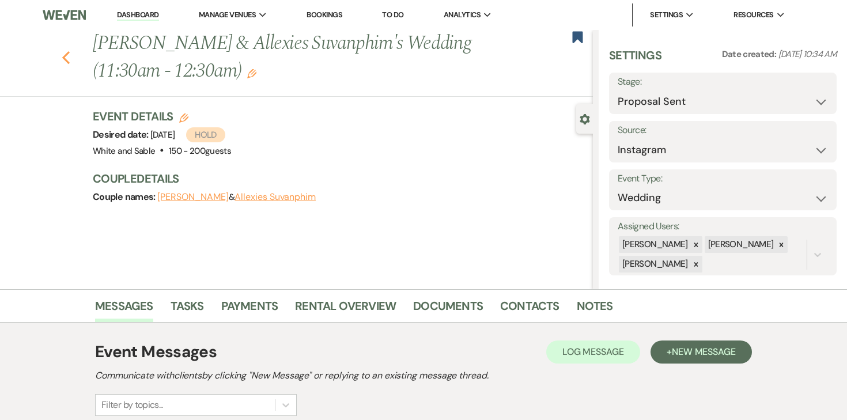
click at [62, 50] on button "Previous" at bounding box center [66, 56] width 9 height 16
select select "6"
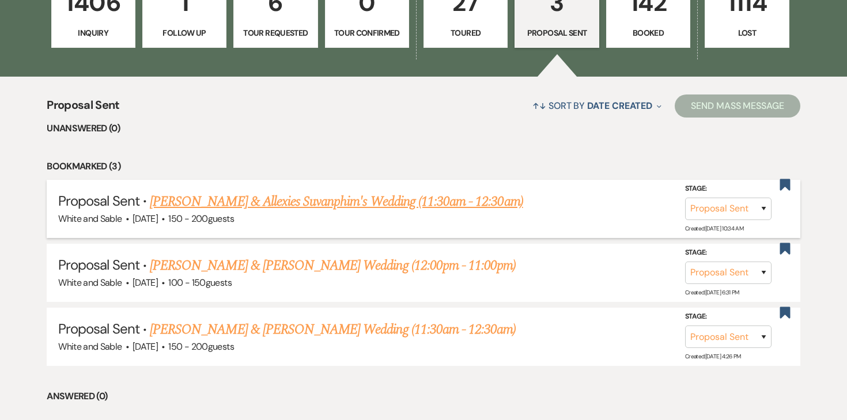
scroll to position [370, 0]
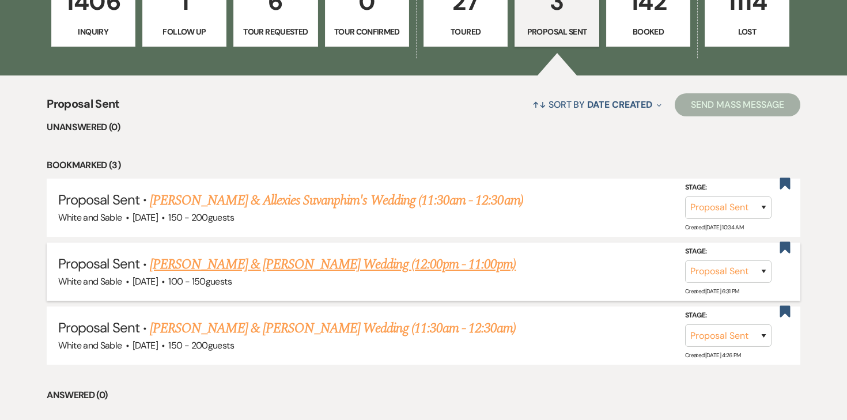
click at [210, 268] on link "[PERSON_NAME] & [PERSON_NAME] Wedding (12:00pm - 11:00pm)" at bounding box center [333, 264] width 366 height 21
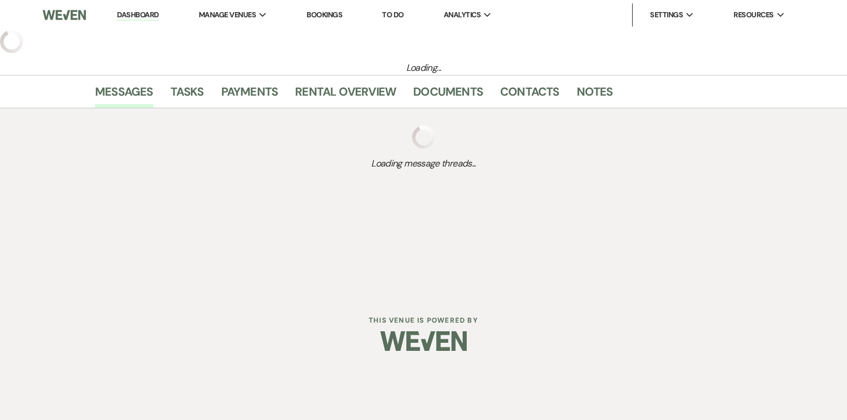
select select "6"
select select "7"
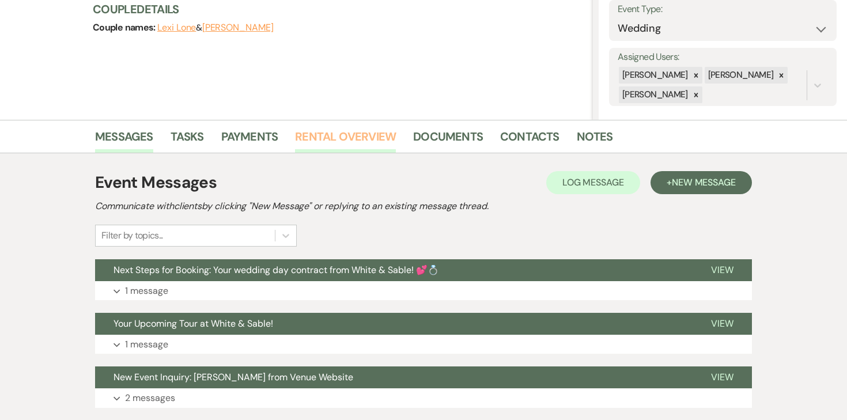
scroll to position [205, 0]
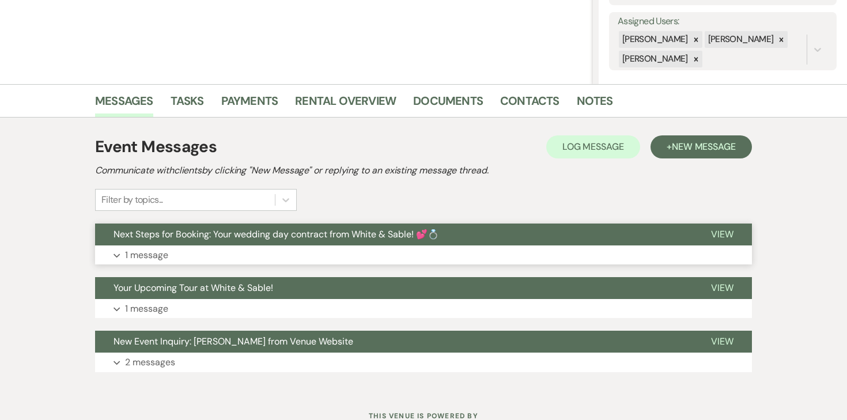
click at [162, 257] on p "1 message" at bounding box center [146, 255] width 43 height 15
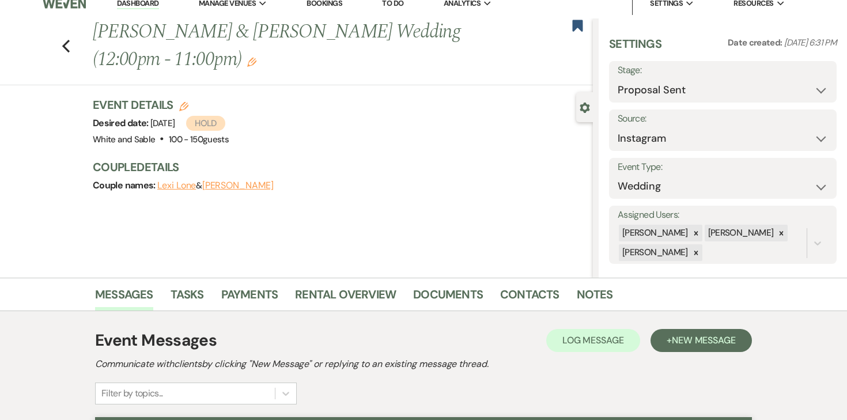
scroll to position [0, 0]
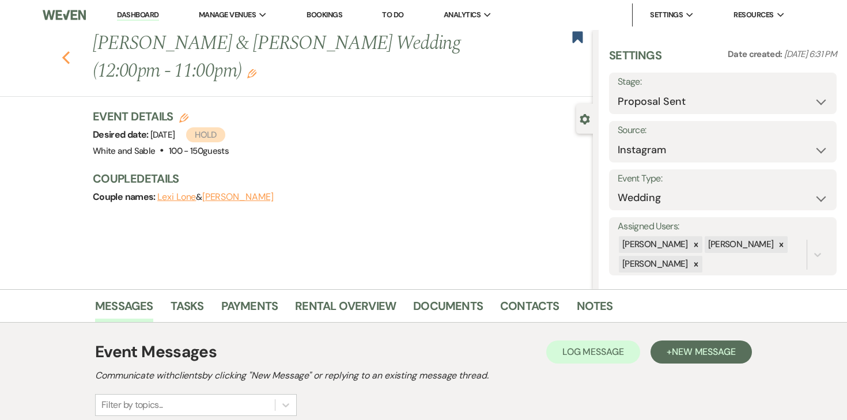
click at [69, 56] on icon "Previous" at bounding box center [66, 58] width 9 height 14
select select "6"
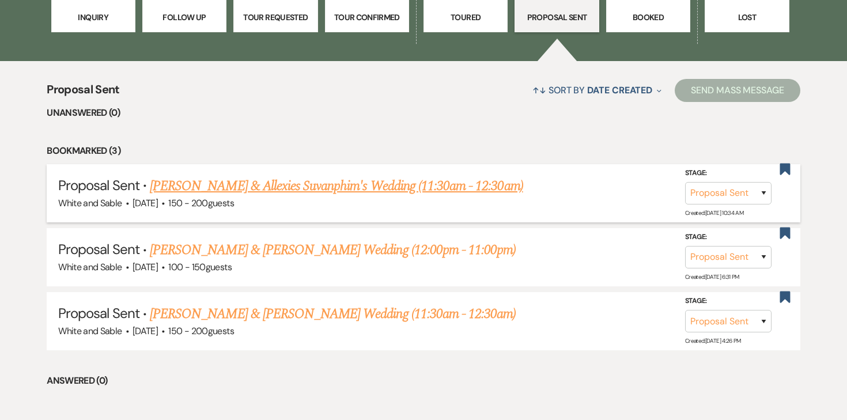
scroll to position [386, 0]
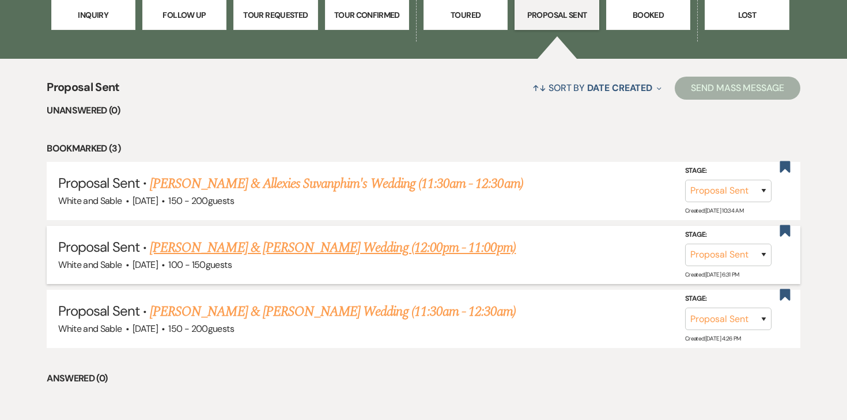
click at [263, 245] on link "[PERSON_NAME] & [PERSON_NAME] Wedding (12:00pm - 11:00pm)" at bounding box center [333, 247] width 366 height 21
select select "6"
select select "7"
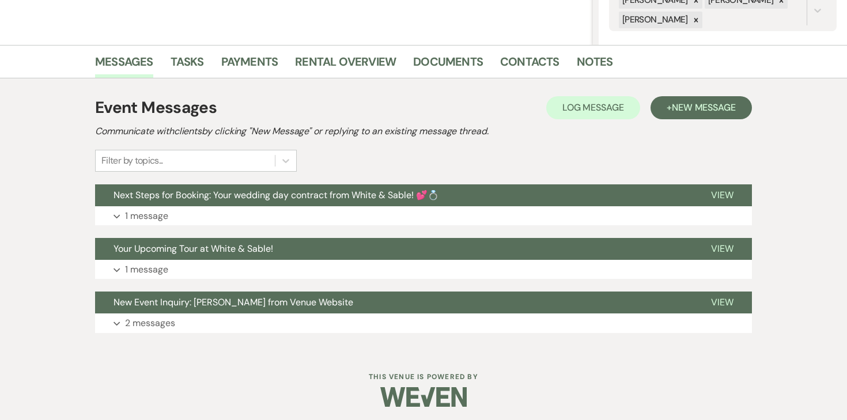
scroll to position [248, 0]
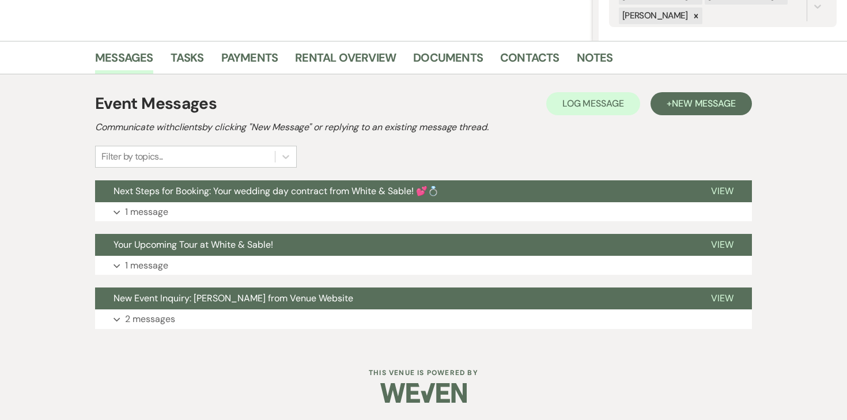
click at [161, 223] on div "Event Messages Log Log Message + New Message Communicate with clients by clicki…" at bounding box center [423, 210] width 657 height 249
click at [161, 215] on p "1 message" at bounding box center [146, 211] width 43 height 15
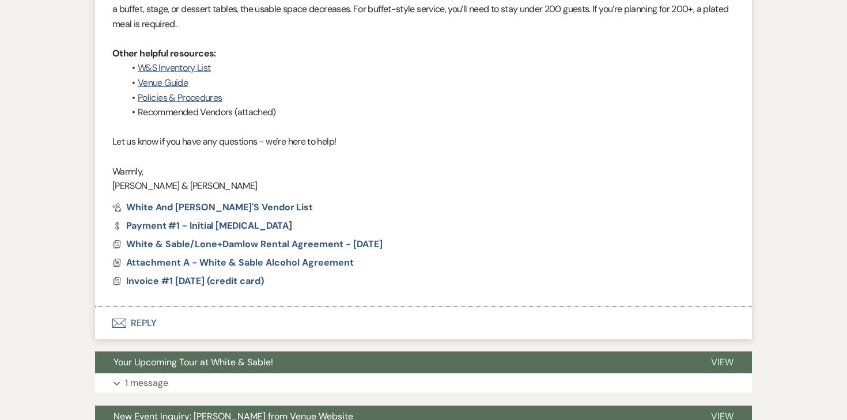
scroll to position [932, 0]
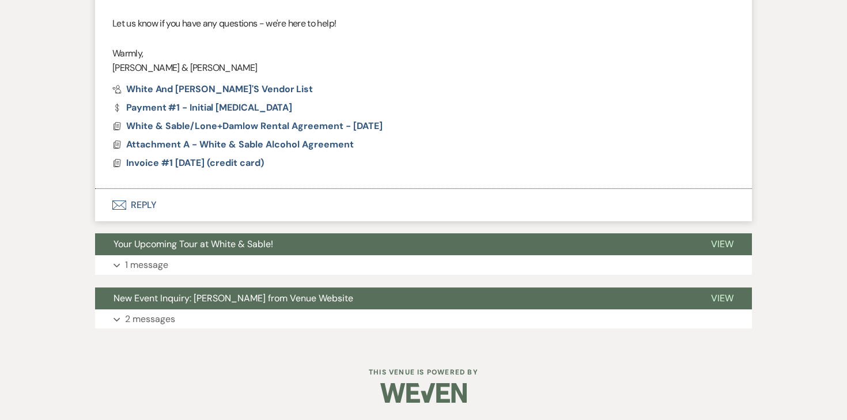
click at [132, 208] on button "Envelope Reply" at bounding box center [423, 205] width 657 height 32
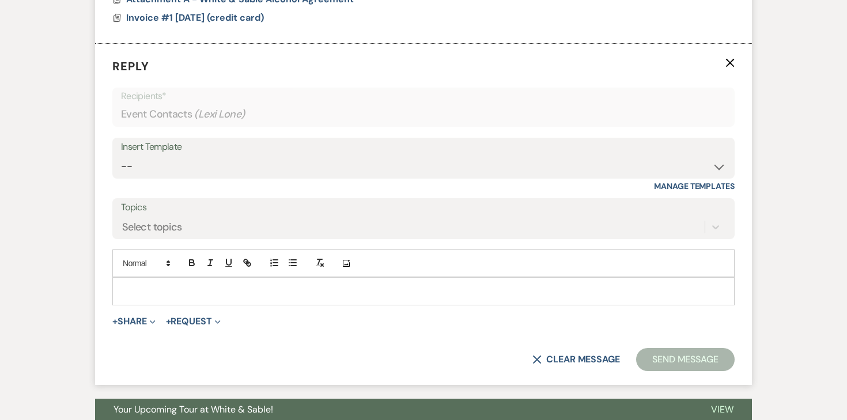
scroll to position [1081, 0]
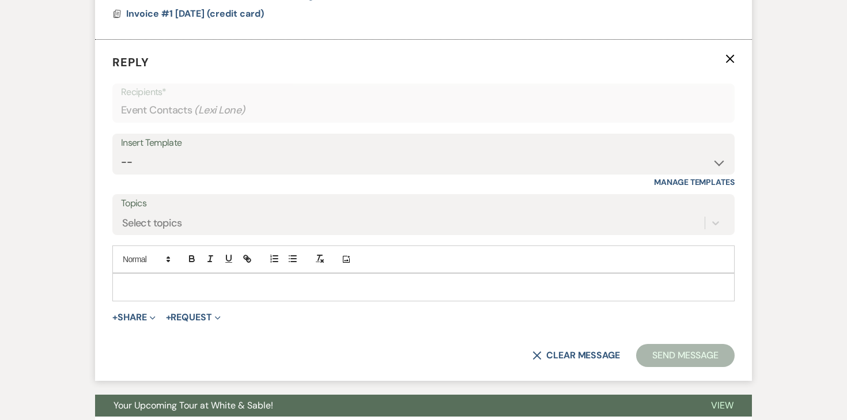
click at [231, 282] on p at bounding box center [424, 286] width 604 height 13
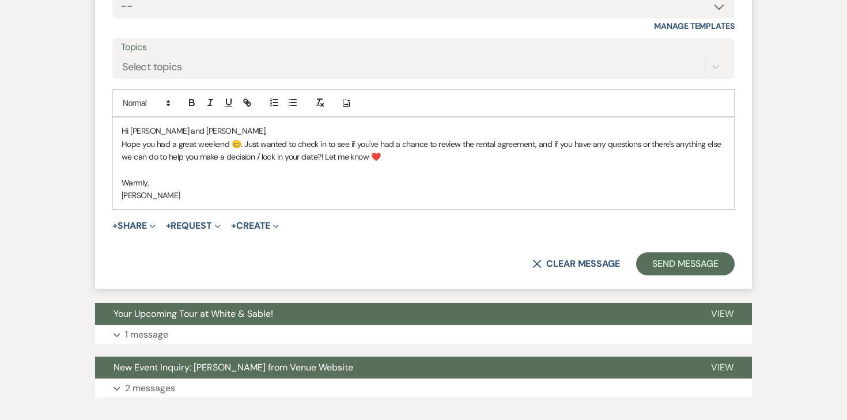
scroll to position [1284, 0]
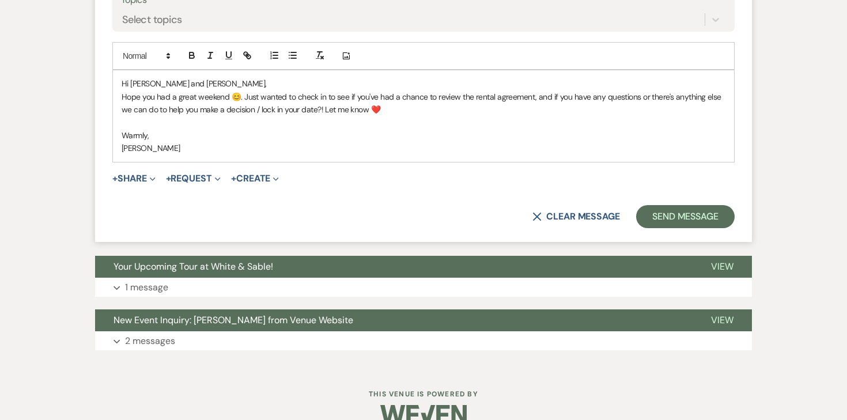
click at [137, 135] on p "Warmly," at bounding box center [424, 135] width 604 height 13
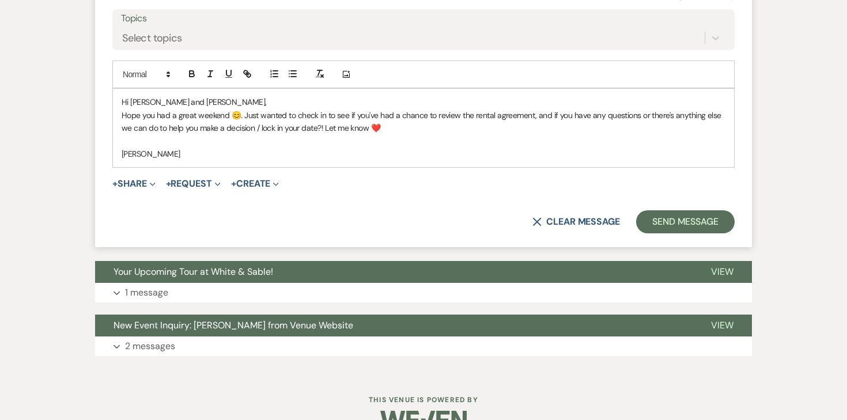
scroll to position [1265, 0]
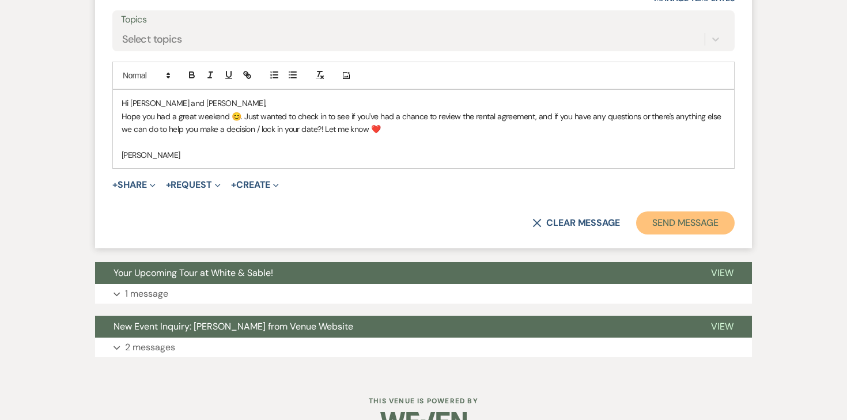
click at [674, 232] on button "Send Message" at bounding box center [685, 222] width 98 height 23
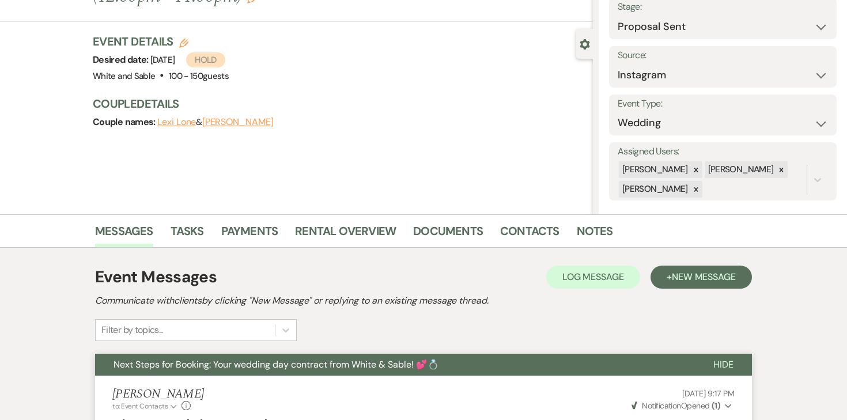
scroll to position [0, 0]
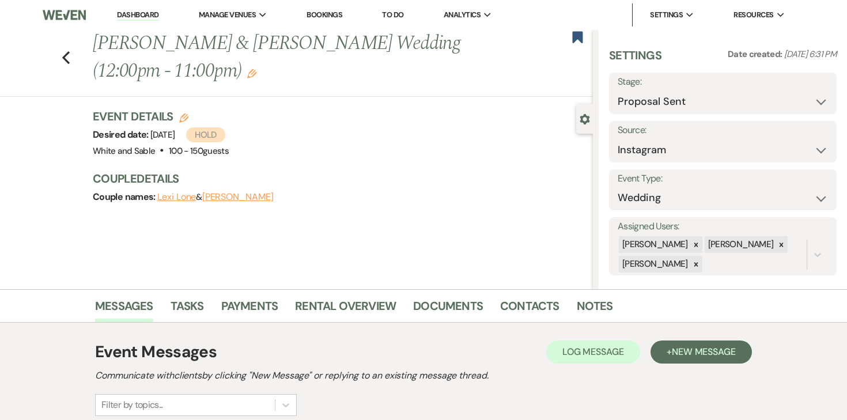
click at [60, 56] on div "Previous [PERSON_NAME] & [PERSON_NAME] Wedding (12:00pm - 11:00pm) Edit Bookmark" at bounding box center [293, 63] width 598 height 67
click at [67, 54] on use "button" at bounding box center [65, 57] width 7 height 13
select select "6"
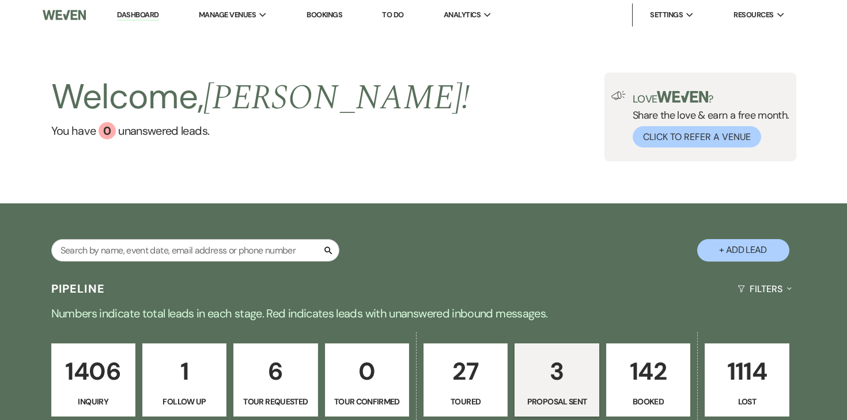
click at [141, 12] on link "Dashboard" at bounding box center [137, 15] width 41 height 11
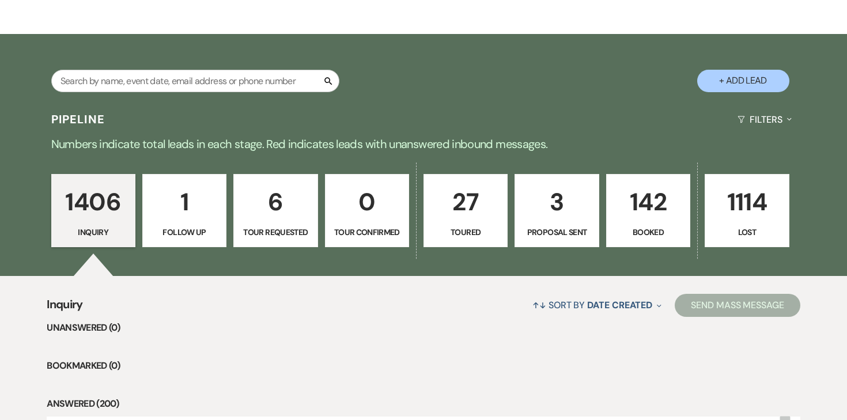
click at [644, 207] on p "142" at bounding box center [647, 202] width 69 height 39
